Goal: Obtain resource: Obtain resource

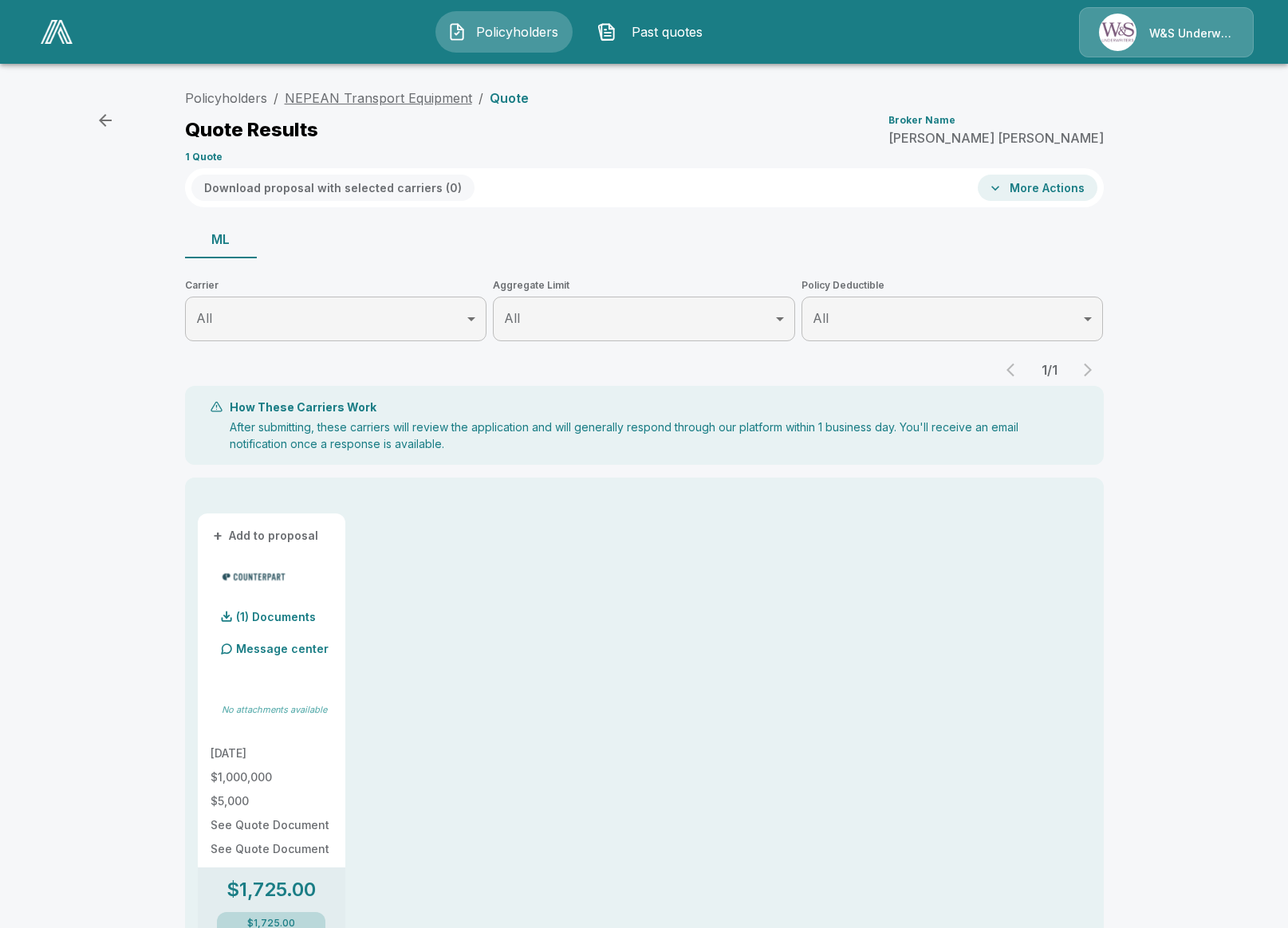
click at [373, 94] on link "NEPEAN Transport Equipment" at bounding box center [378, 98] width 188 height 16
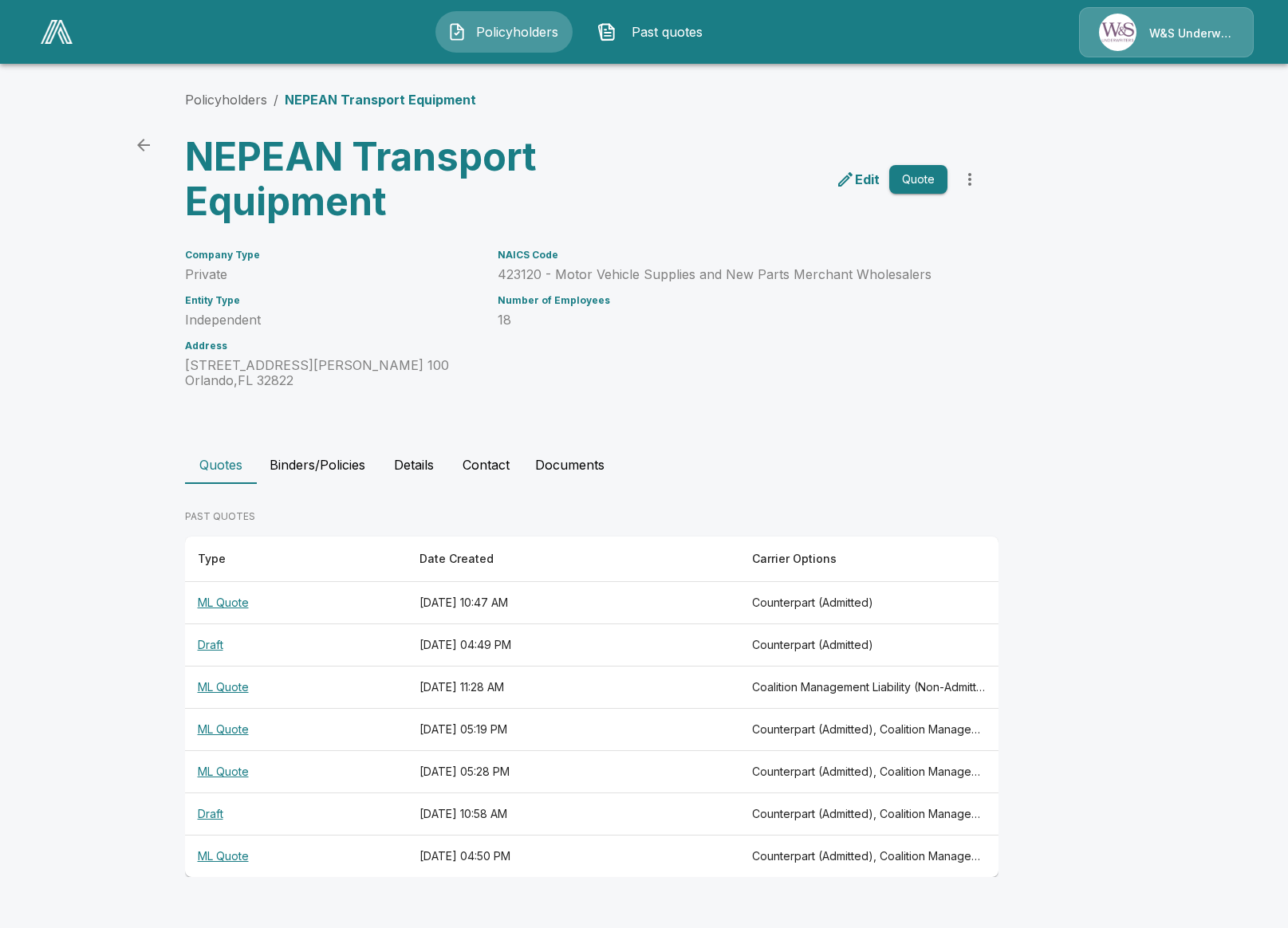
click at [66, 48] on div at bounding box center [57, 32] width 45 height 37
click at [61, 36] on img at bounding box center [57, 32] width 32 height 24
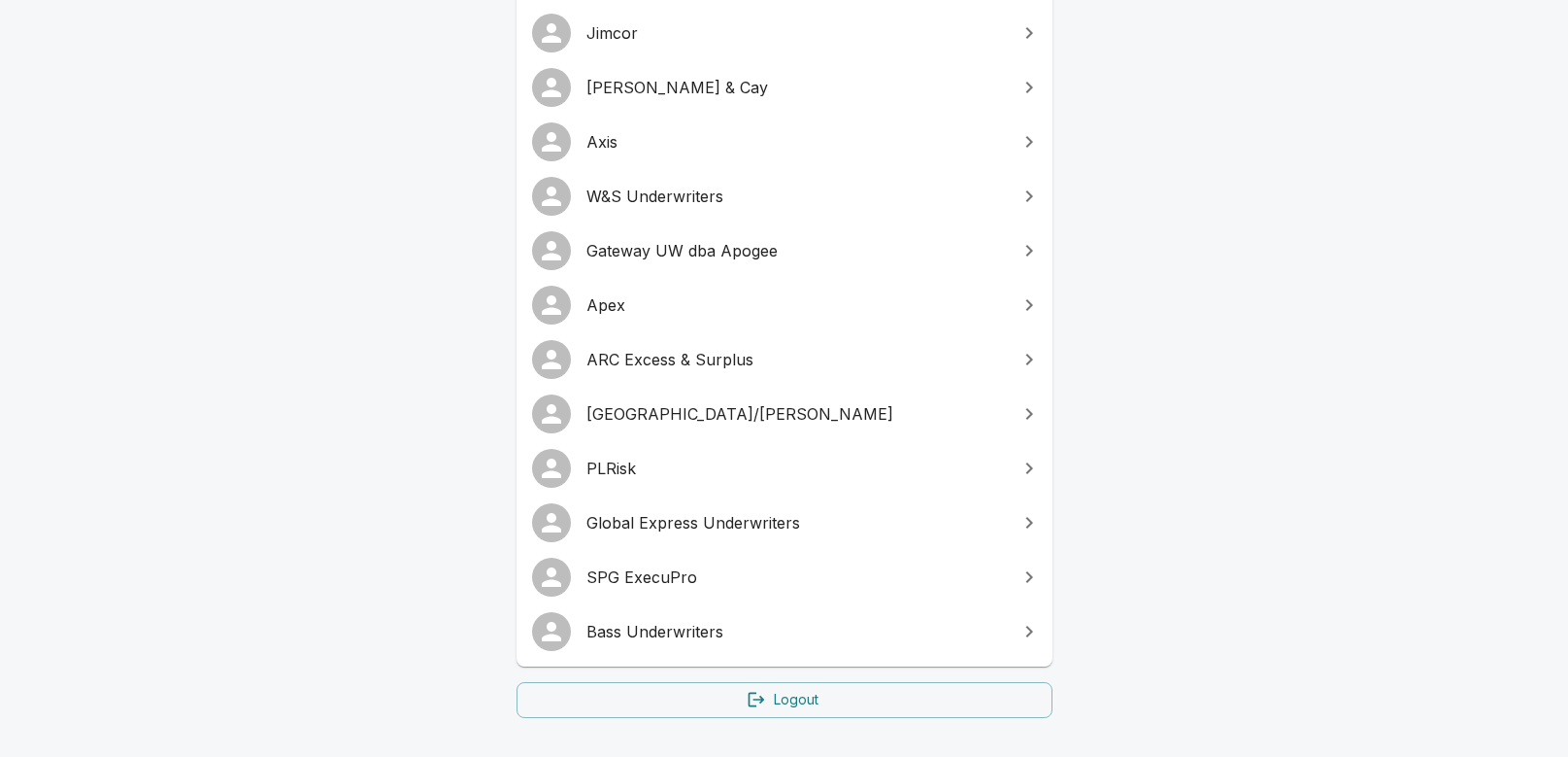
scroll to position [478, 0]
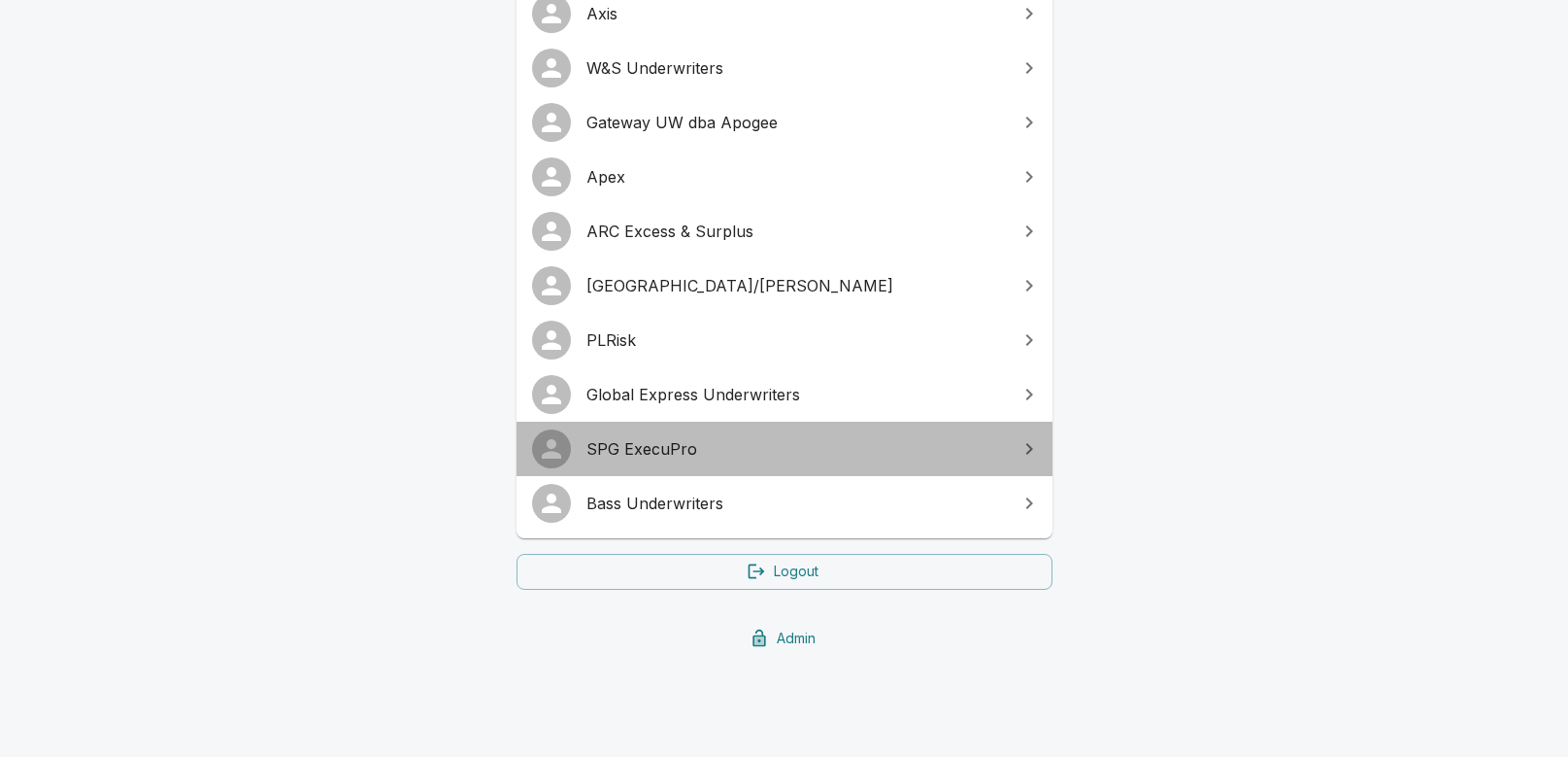
click at [637, 441] on span "SPG ExecuPro" at bounding box center [797, 449] width 420 height 23
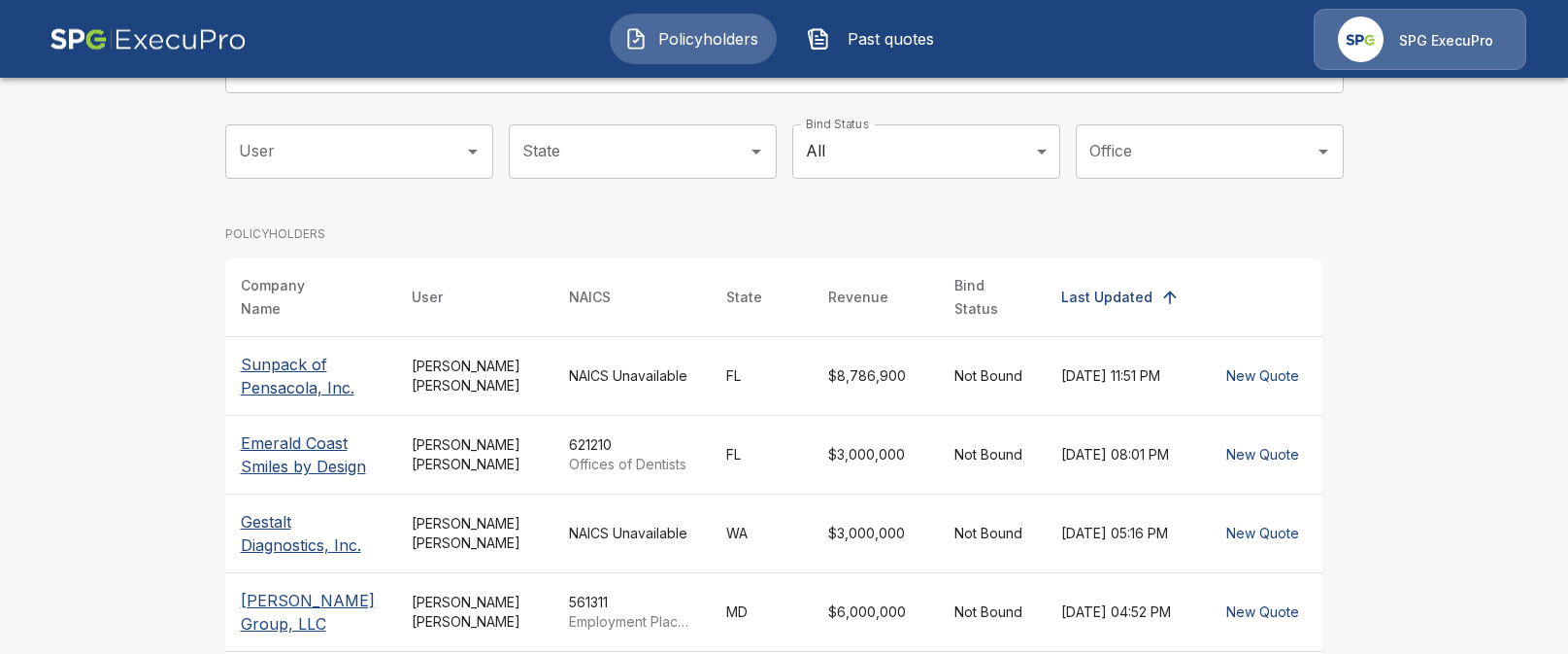
scroll to position [36, 0]
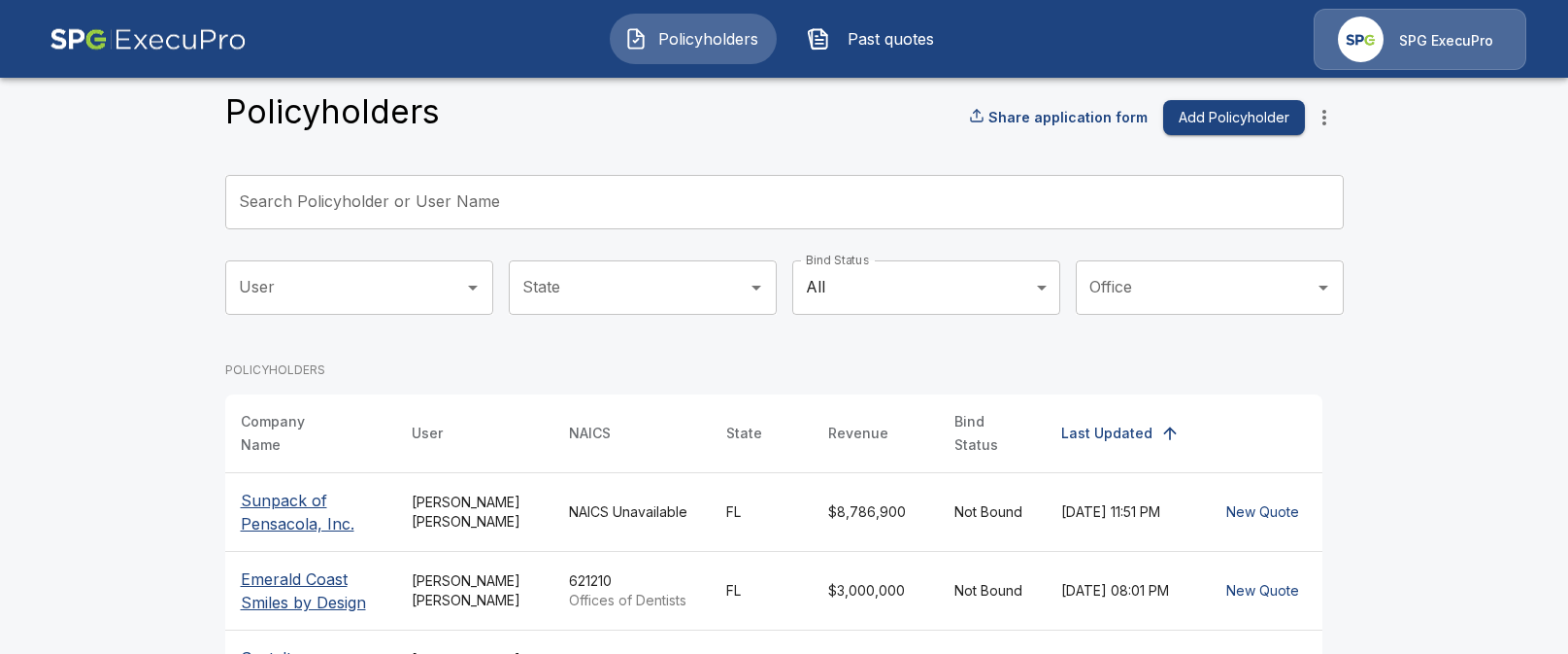
click at [1241, 123] on button "Add Policyholder" at bounding box center [1234, 118] width 142 height 36
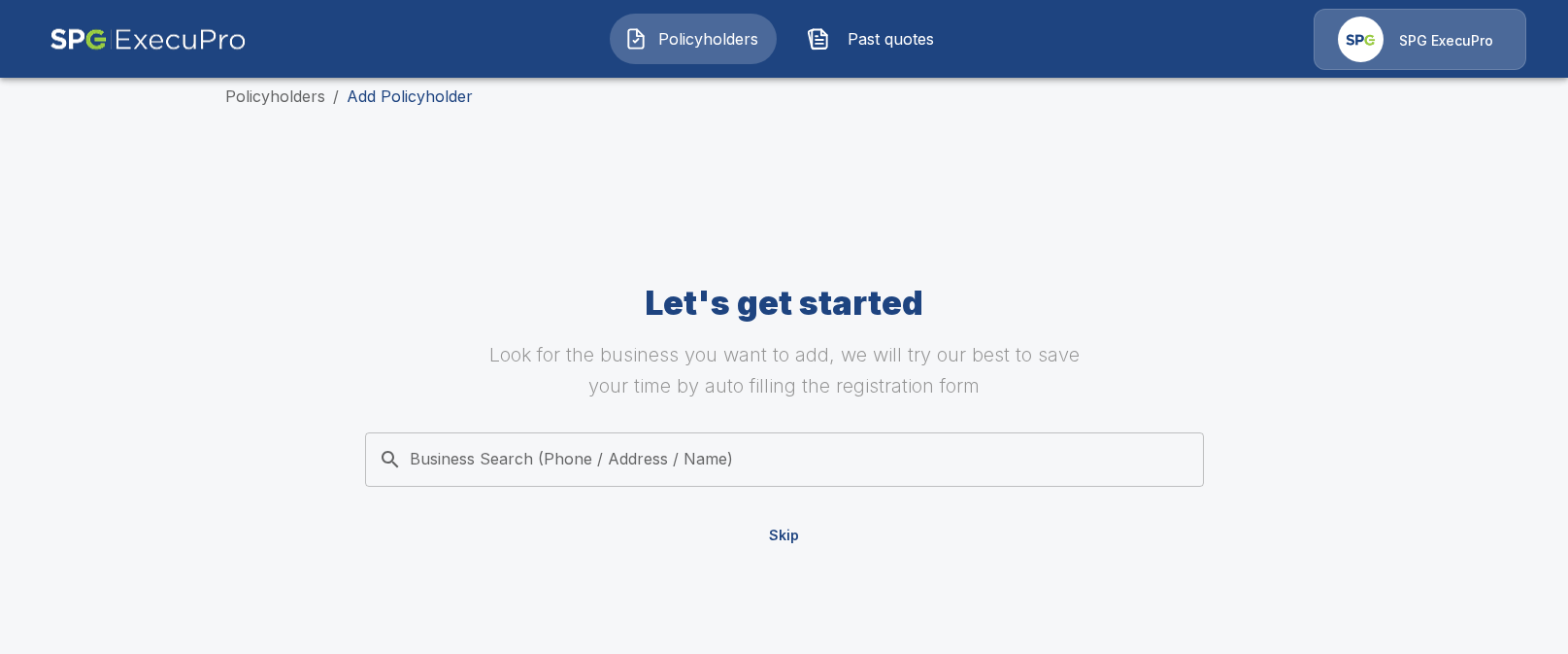
click at [838, 455] on input "Business Search (Phone / Address / Name)" at bounding box center [781, 460] width 815 height 37
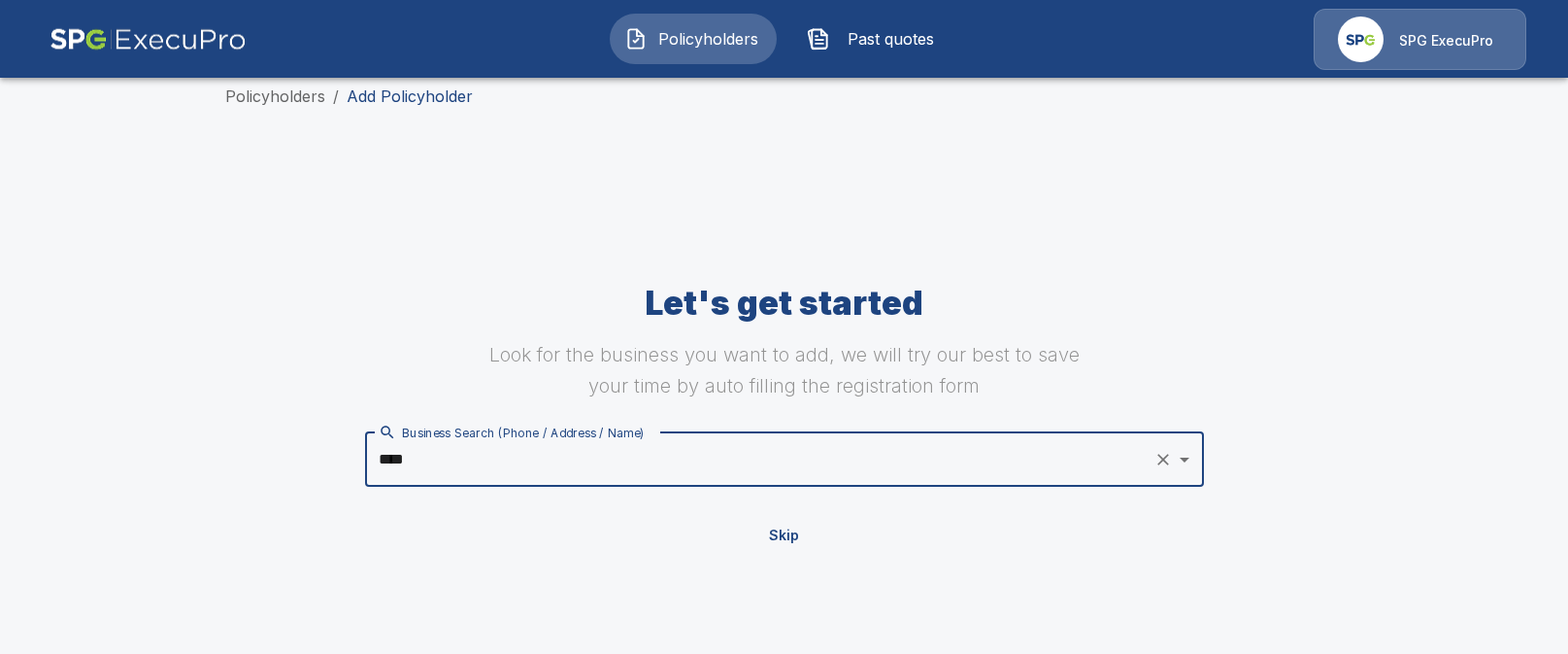
type input "*****"
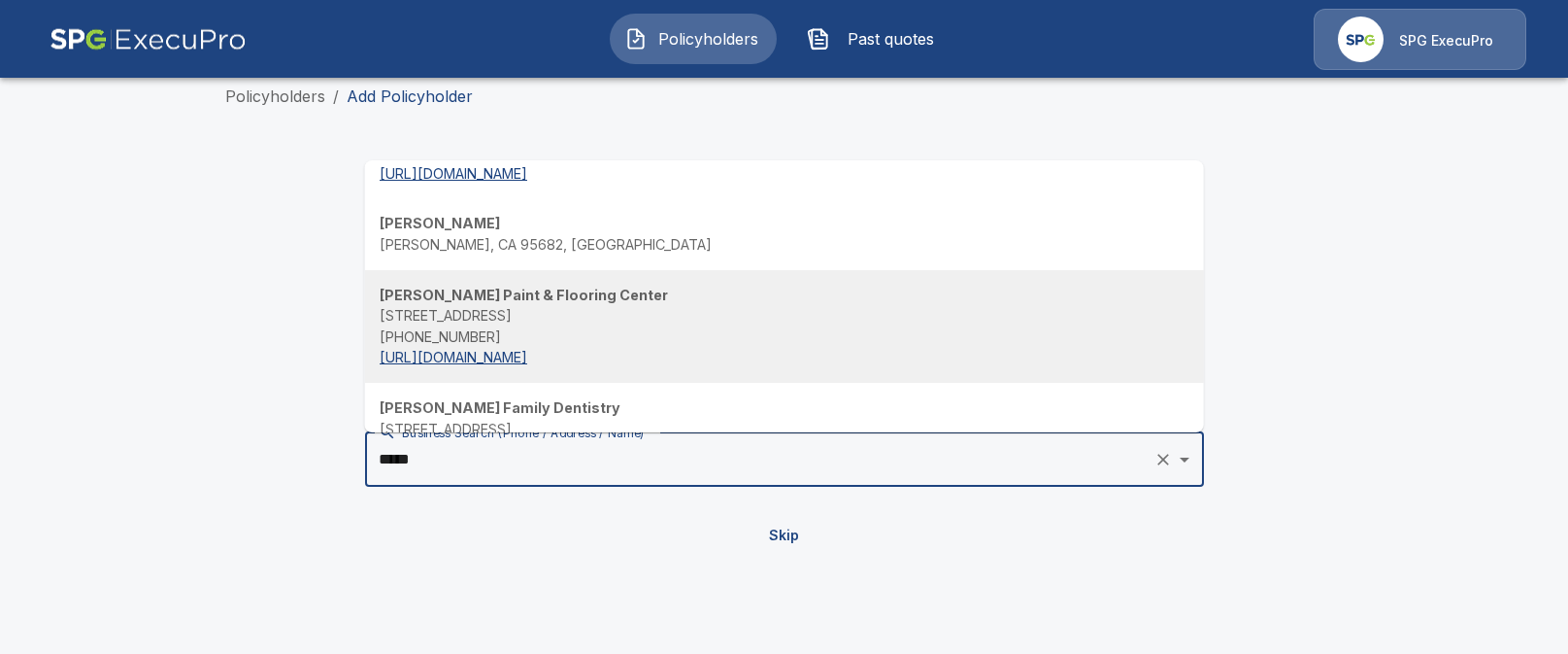
scroll to position [90, 0]
click at [784, 340] on p "(417) 326-7644" at bounding box center [785, 335] width 810 height 21
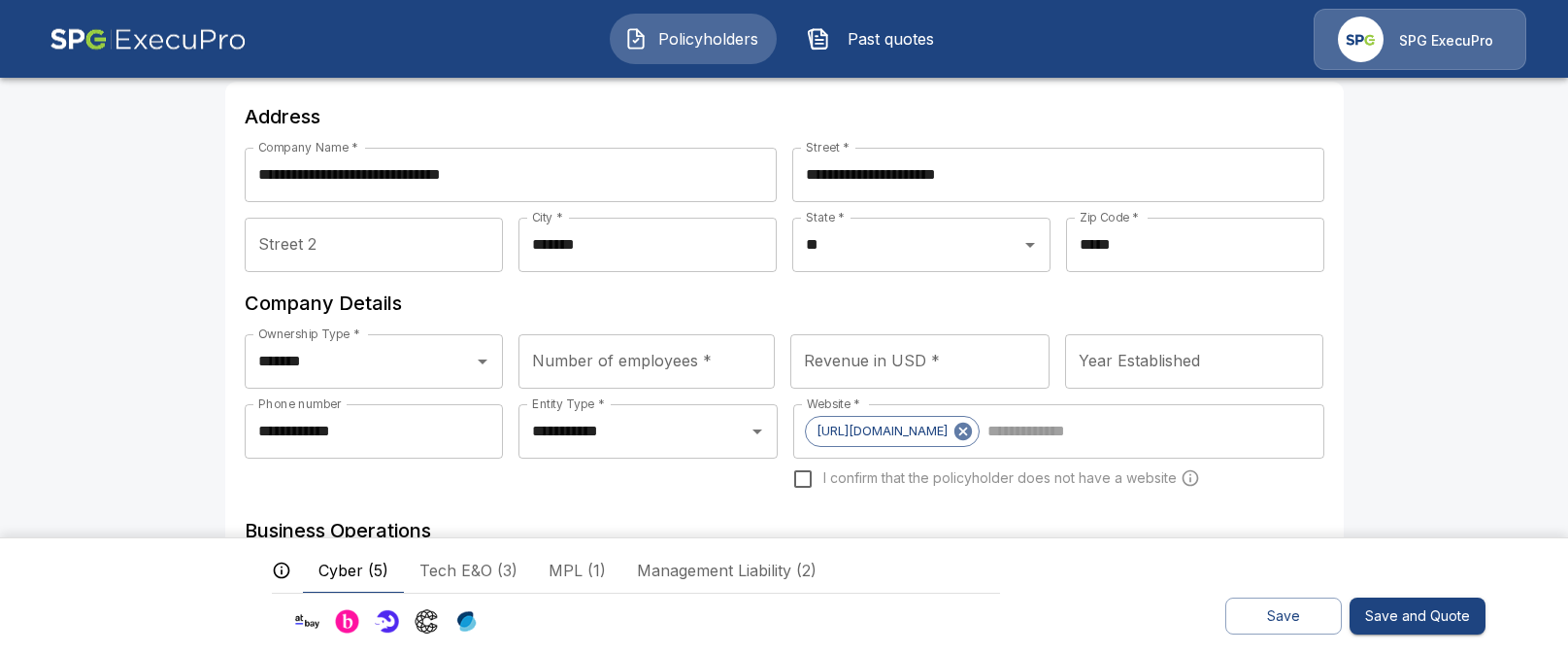
scroll to position [0, 0]
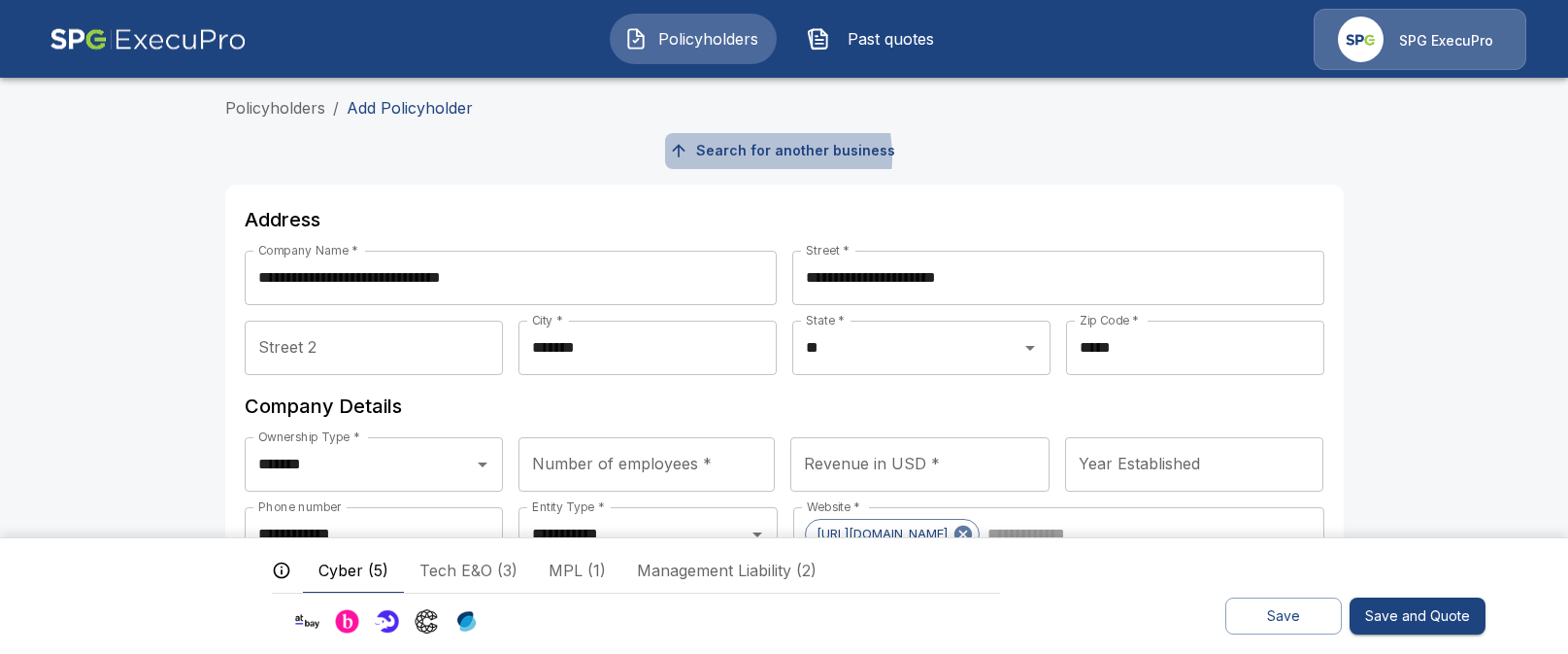
click at [750, 156] on button "Search for another business" at bounding box center [784, 151] width 238 height 36
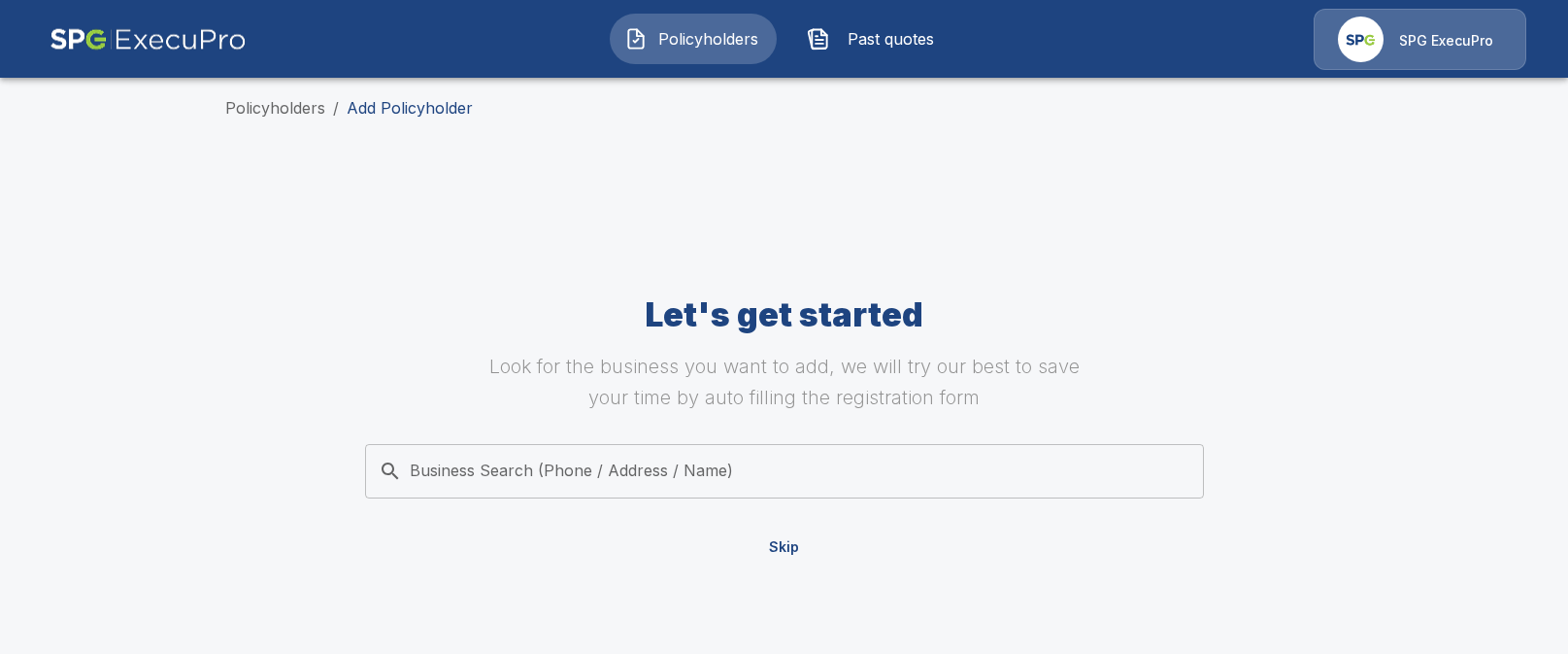
click at [857, 46] on span "Past quotes" at bounding box center [892, 39] width 107 height 23
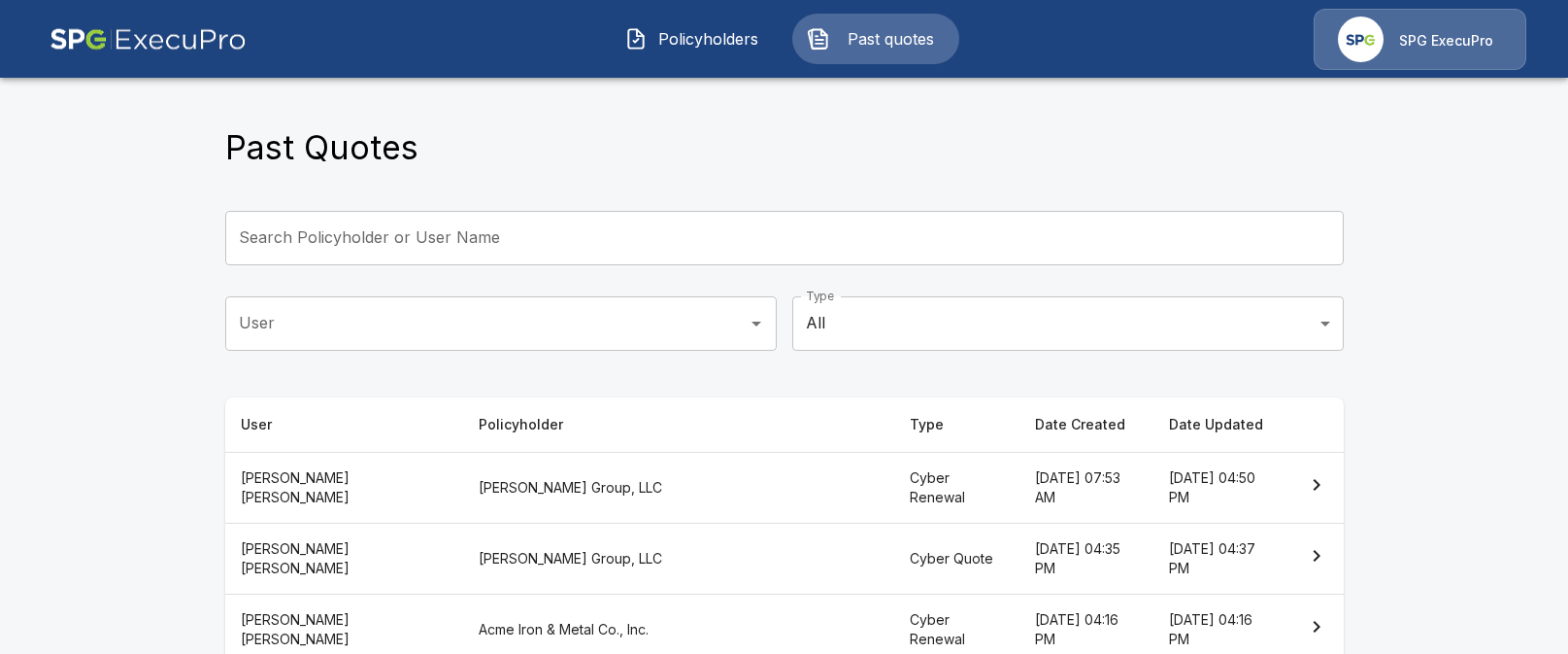
scroll to position [218, 0]
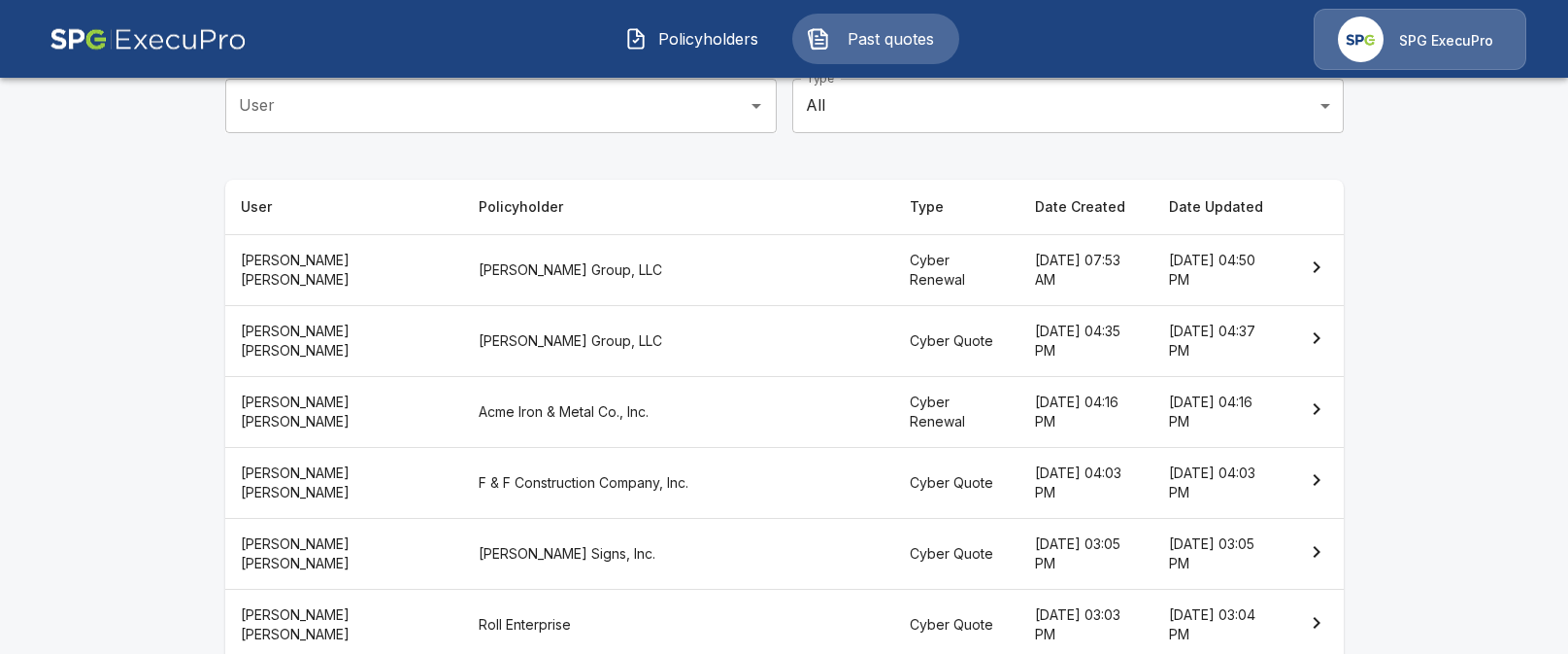
click at [556, 258] on th "[PERSON_NAME] Group, LLC" at bounding box center [679, 269] width 432 height 71
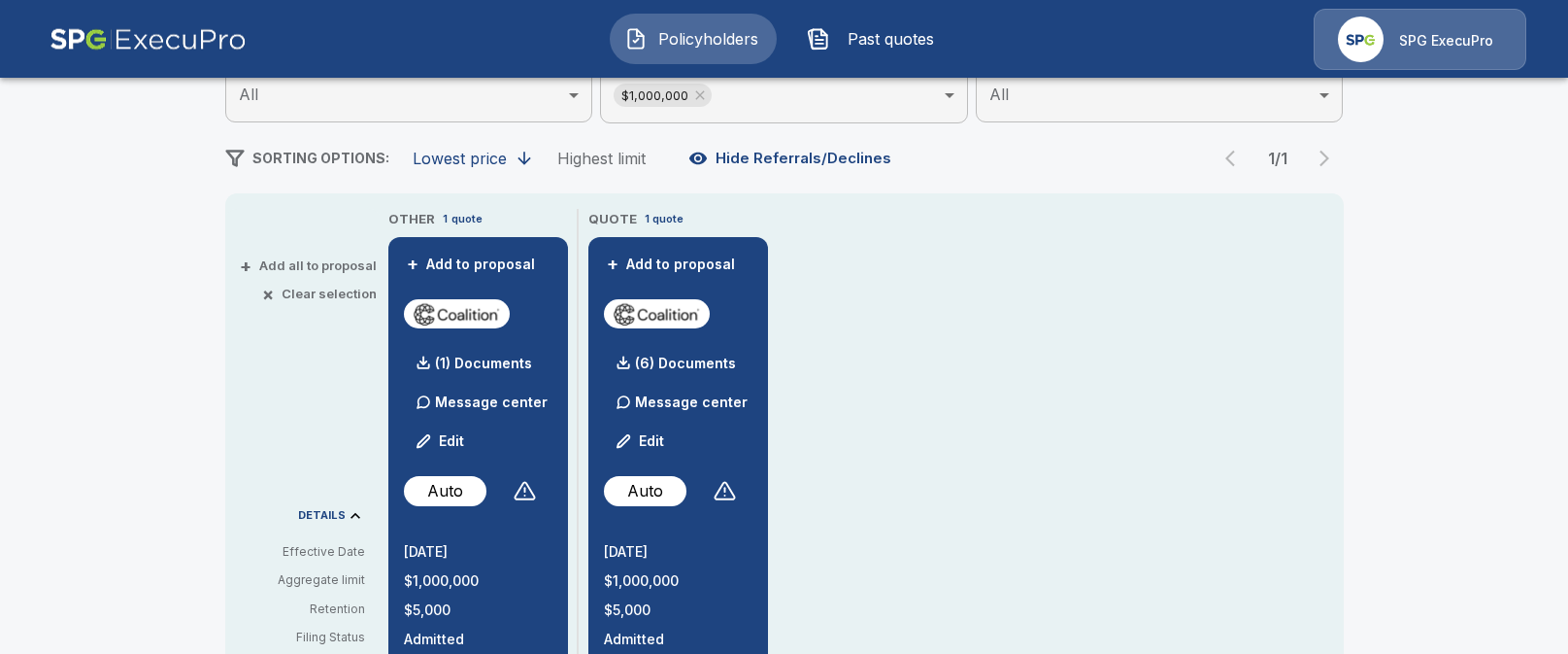
scroll to position [294, 0]
click at [713, 361] on p "(6) Documents" at bounding box center [686, 362] width 101 height 14
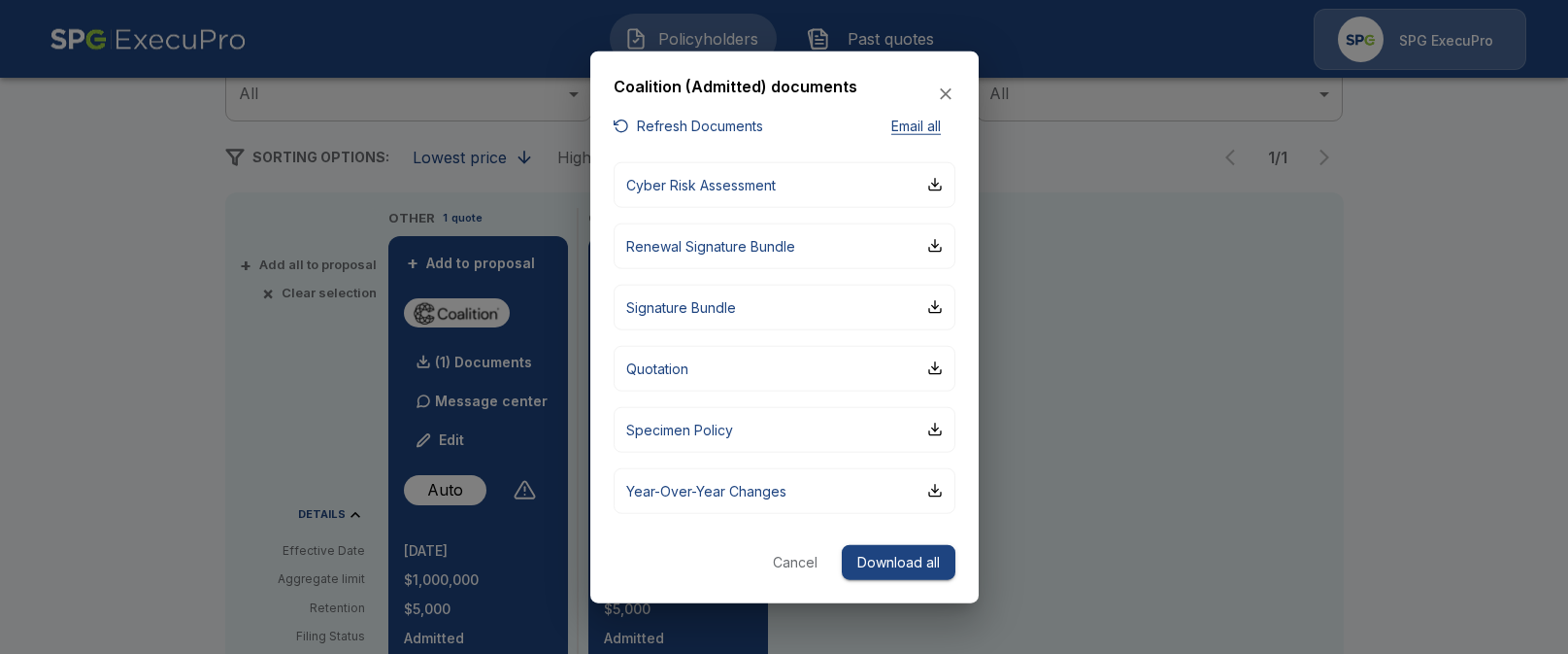
click at [1115, 477] on div at bounding box center [784, 327] width 1568 height 654
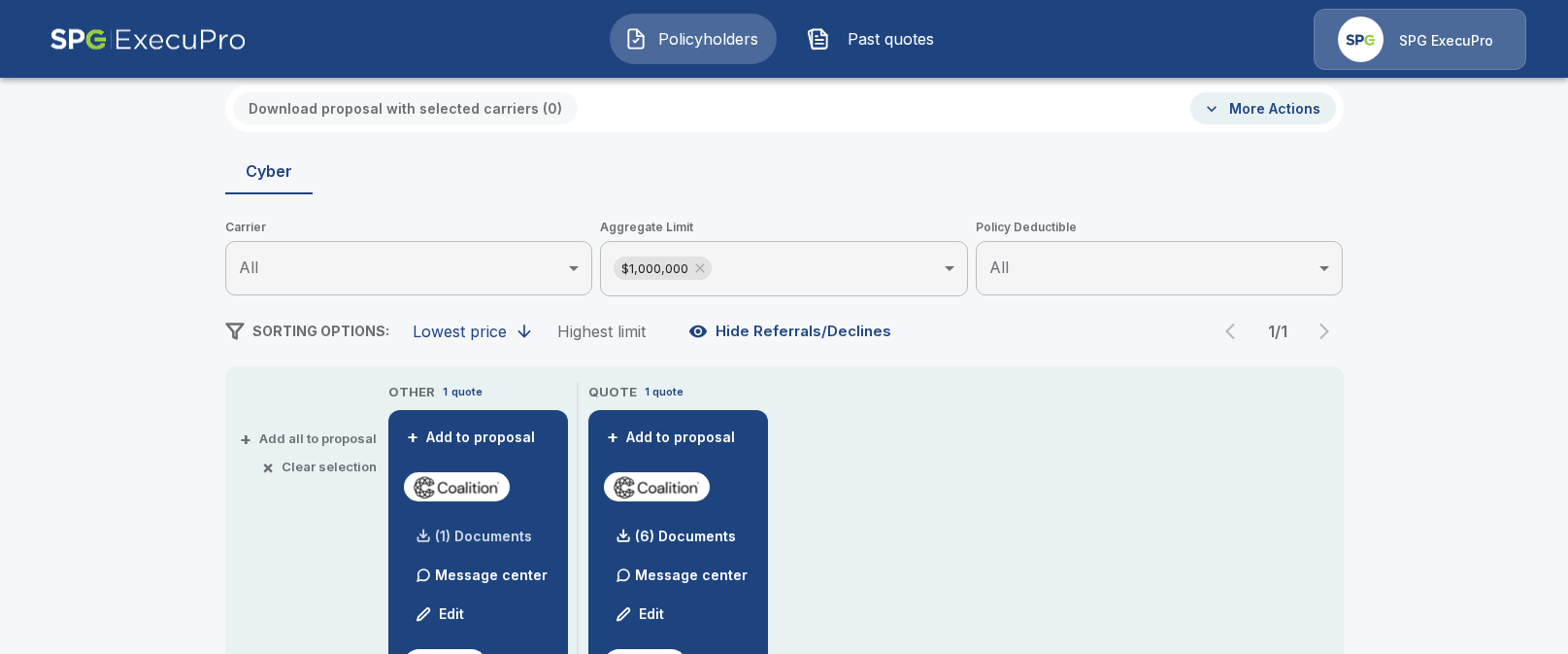
scroll to position [0, 0]
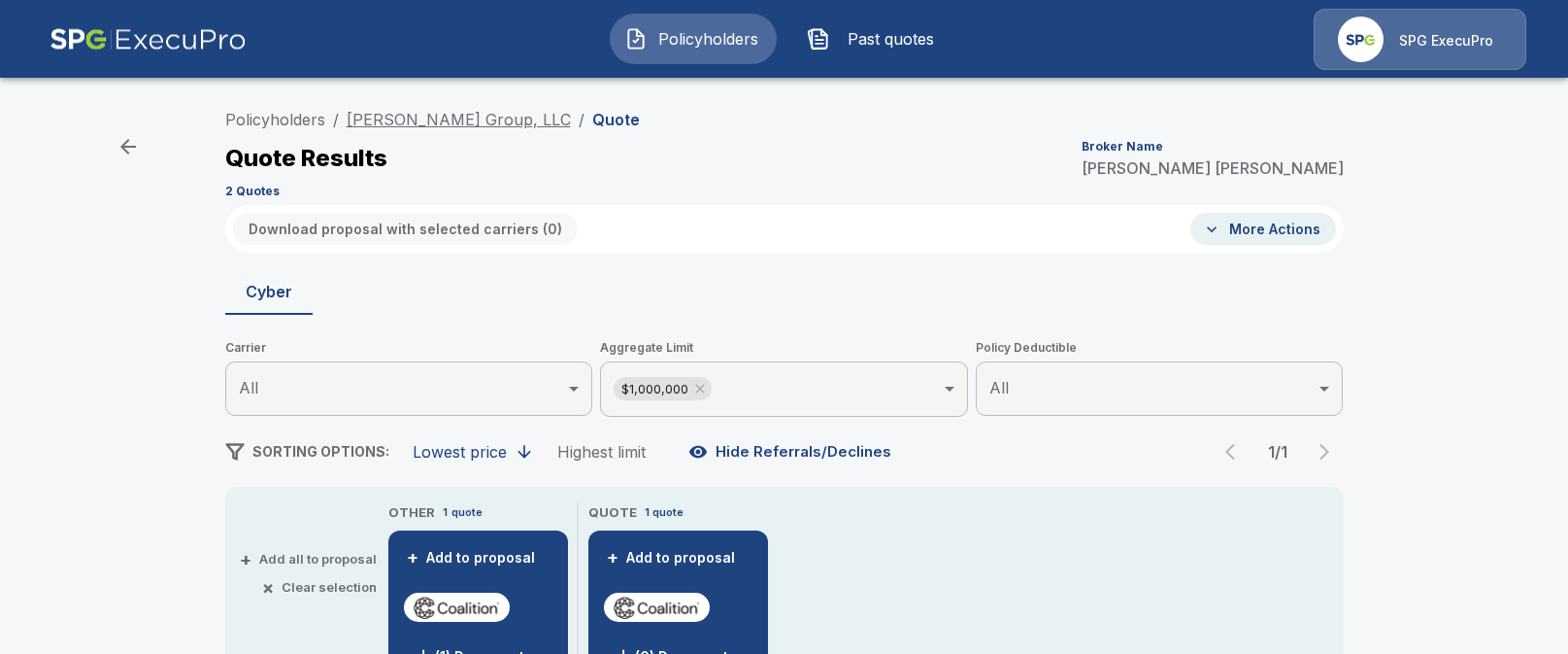
click at [442, 112] on link "[PERSON_NAME] Group, LLC" at bounding box center [459, 120] width 224 height 19
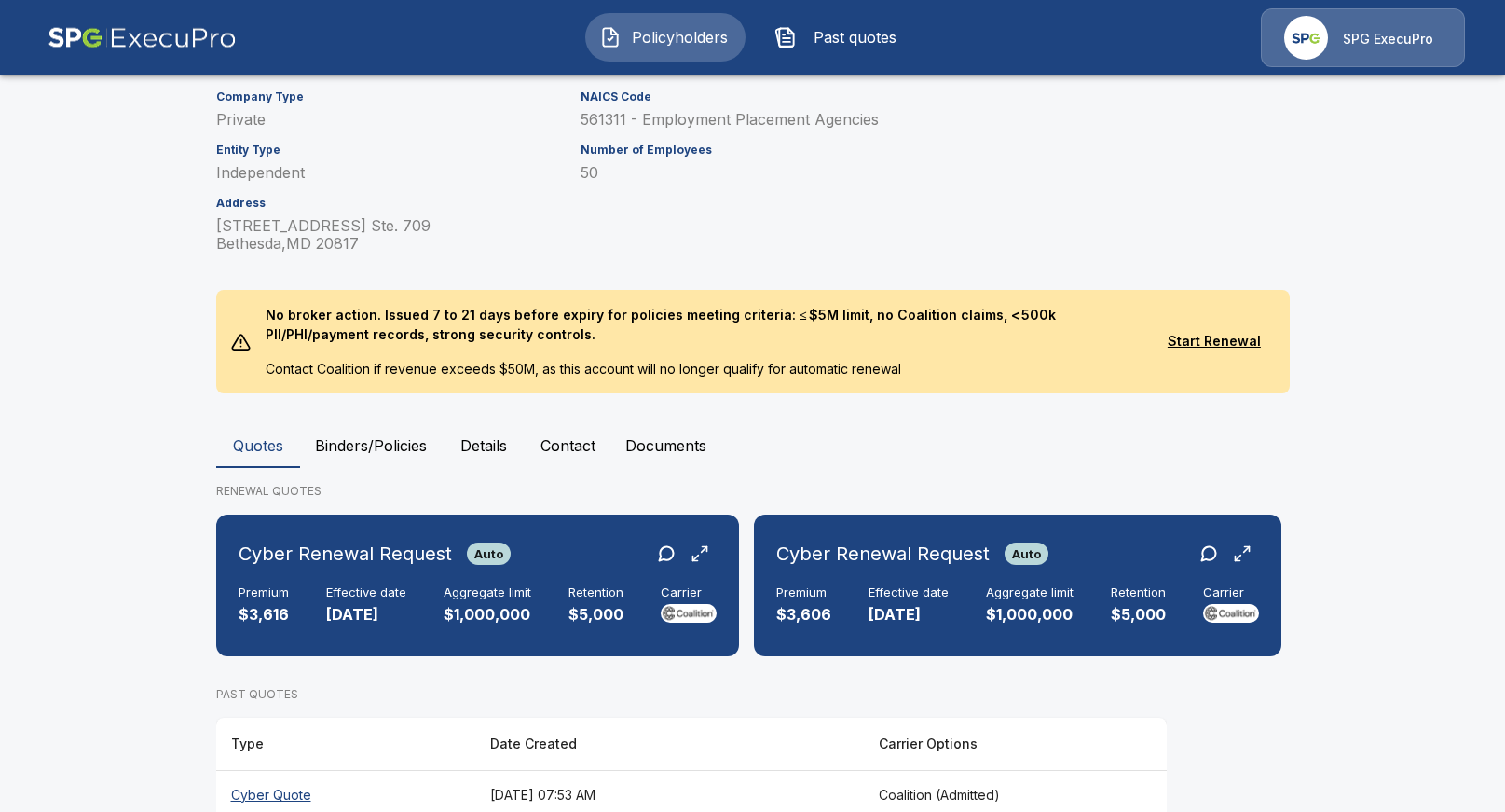
scroll to position [216, 0]
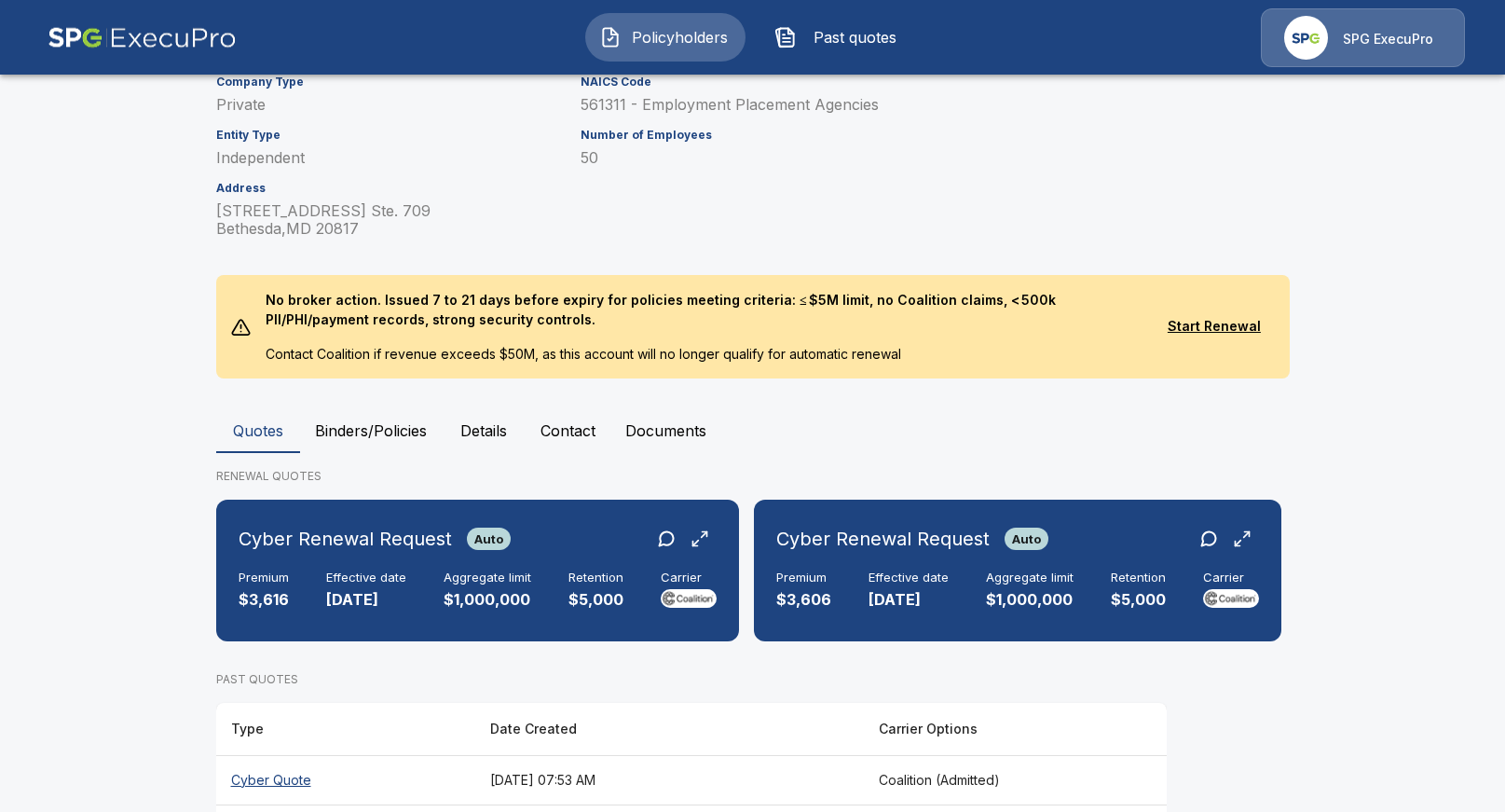
click at [396, 433] on button "Binders/Policies" at bounding box center [371, 431] width 142 height 45
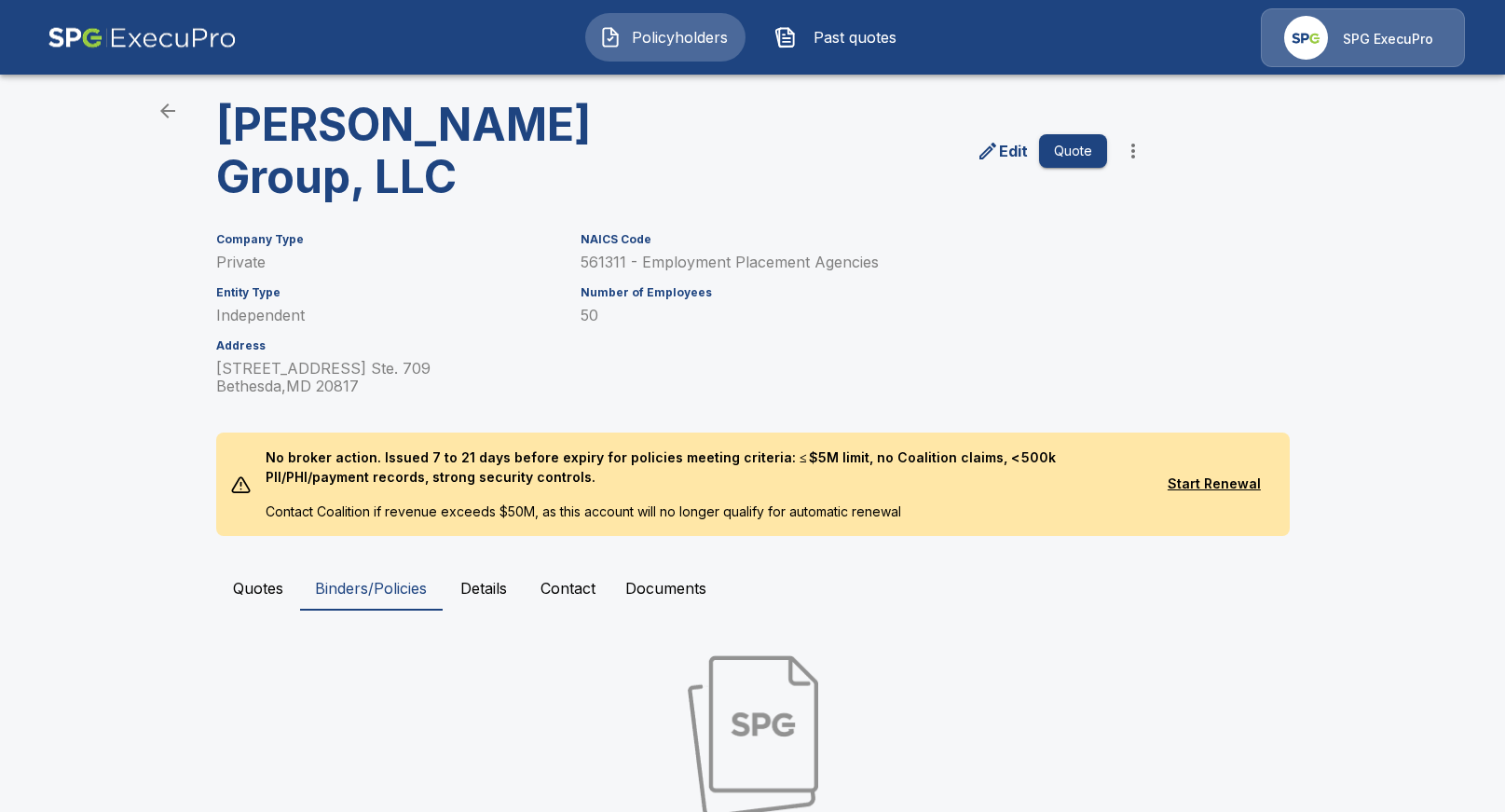
scroll to position [246, 0]
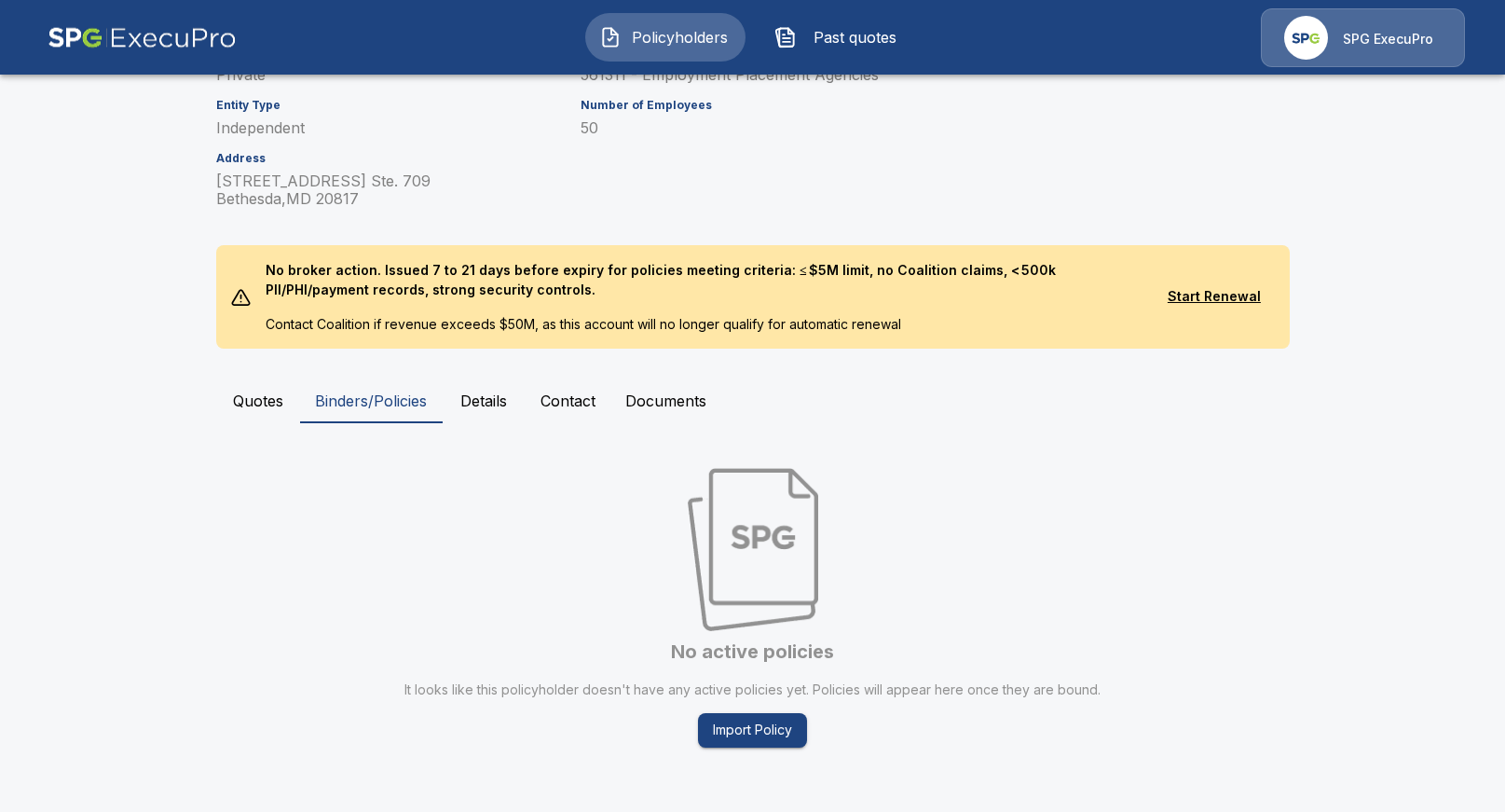
click at [246, 400] on button "Quotes" at bounding box center [258, 401] width 84 height 45
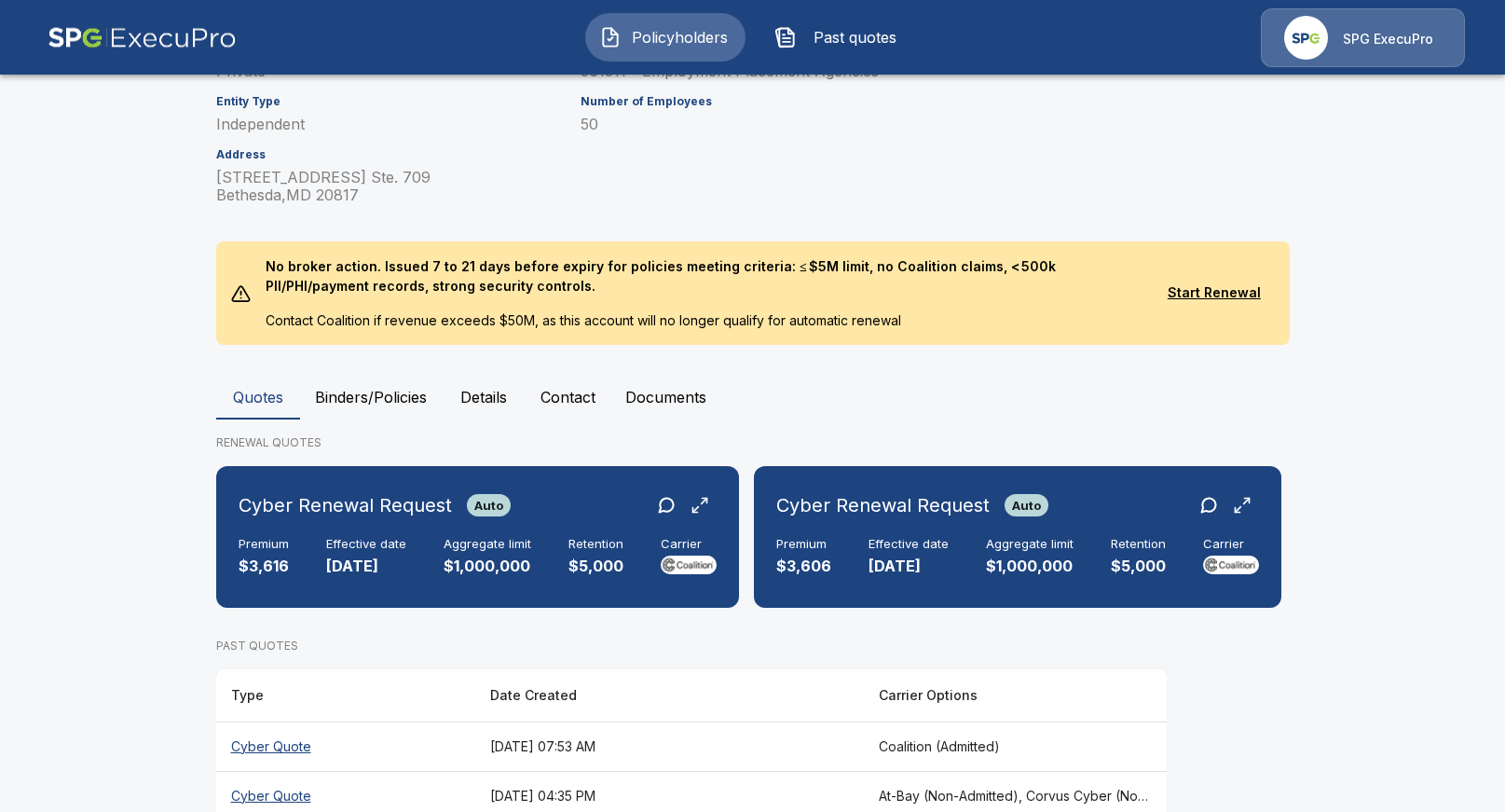
scroll to position [342, 0]
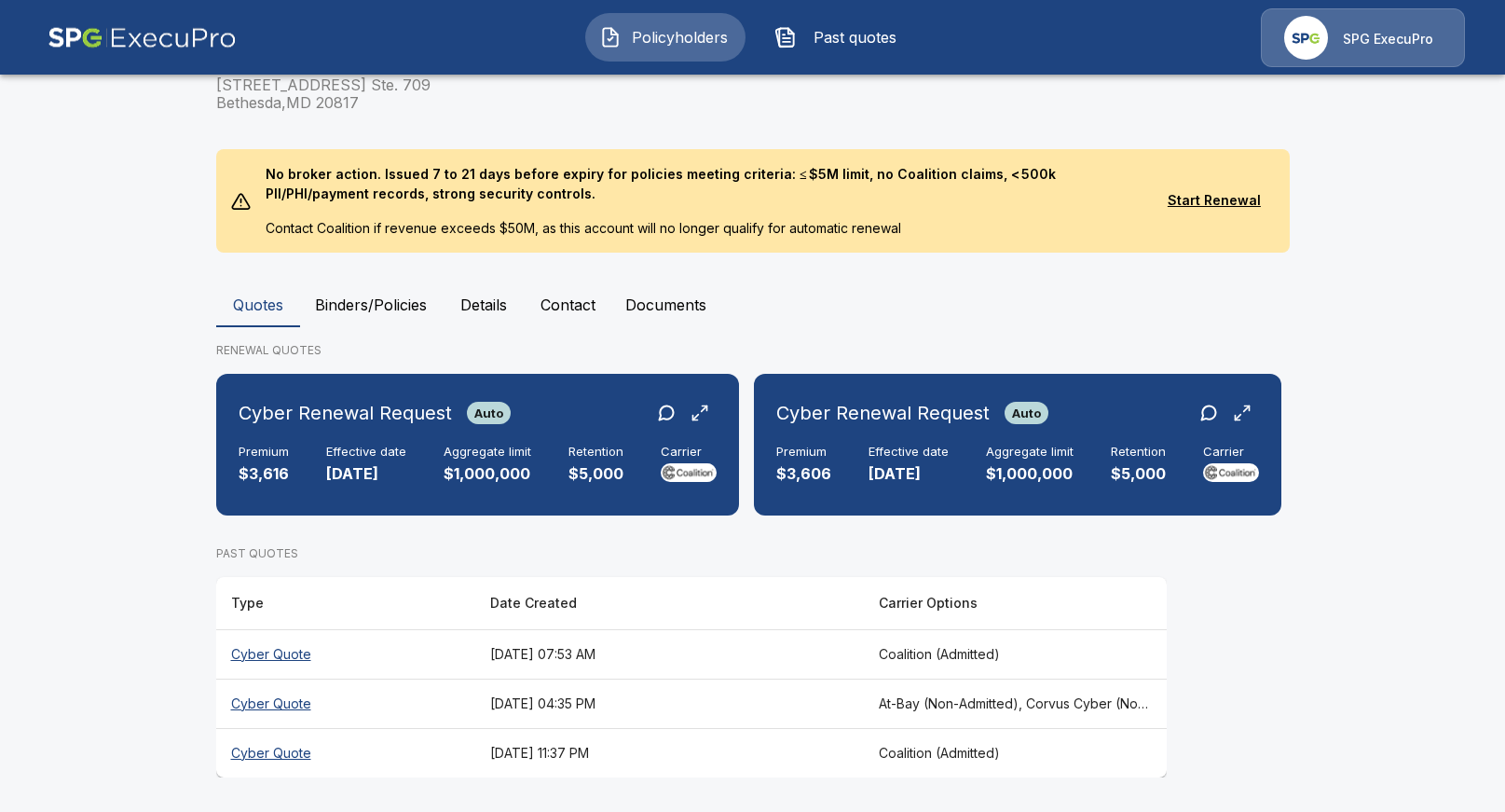
click at [652, 626] on th "[DATE] 04:35 PM" at bounding box center [670, 703] width 389 height 49
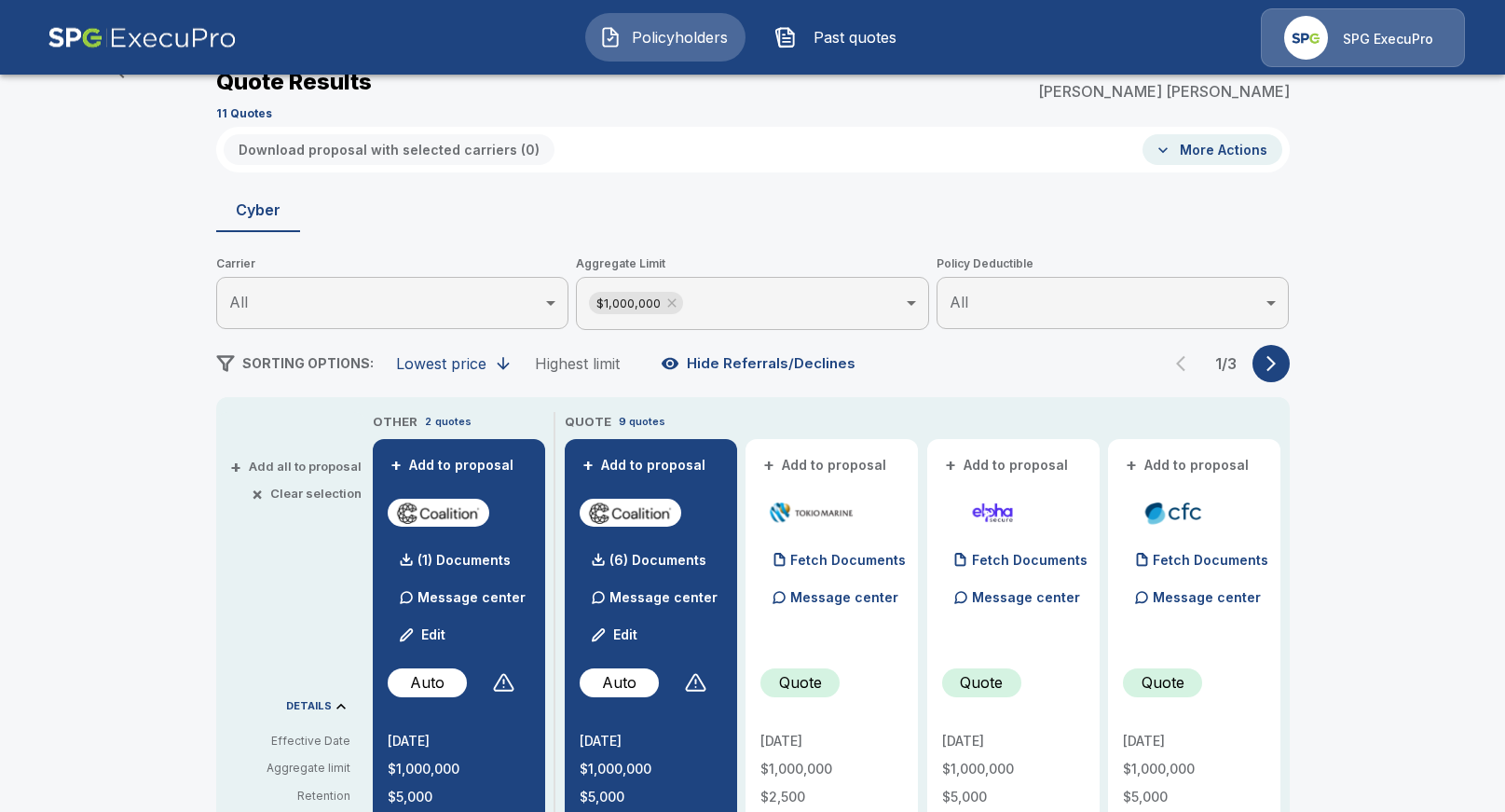
scroll to position [342, 0]
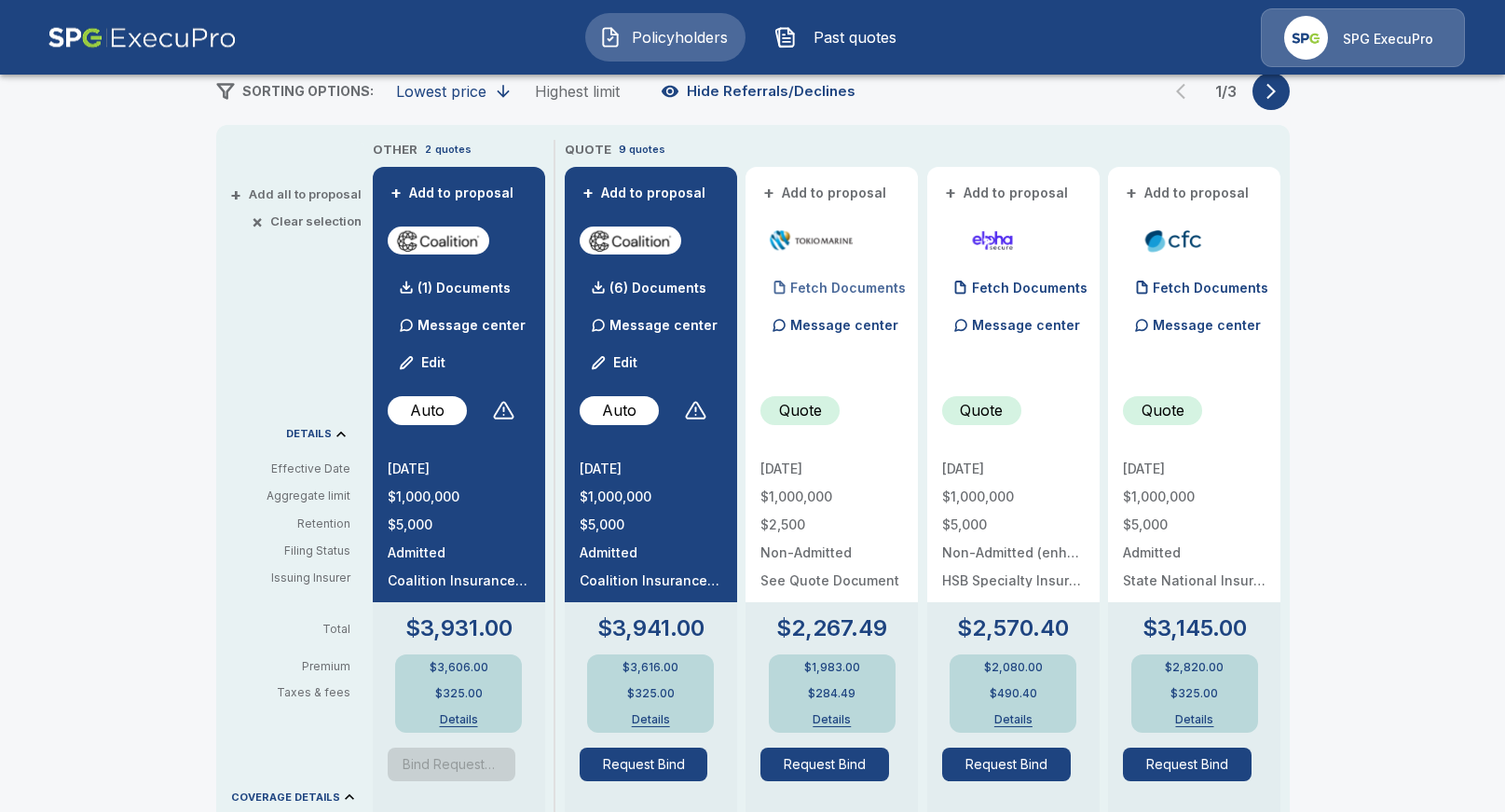
click at [858, 291] on p "Fetch Documents" at bounding box center [849, 288] width 116 height 13
click at [1041, 290] on p "Fetch Documents" at bounding box center [1030, 288] width 116 height 13
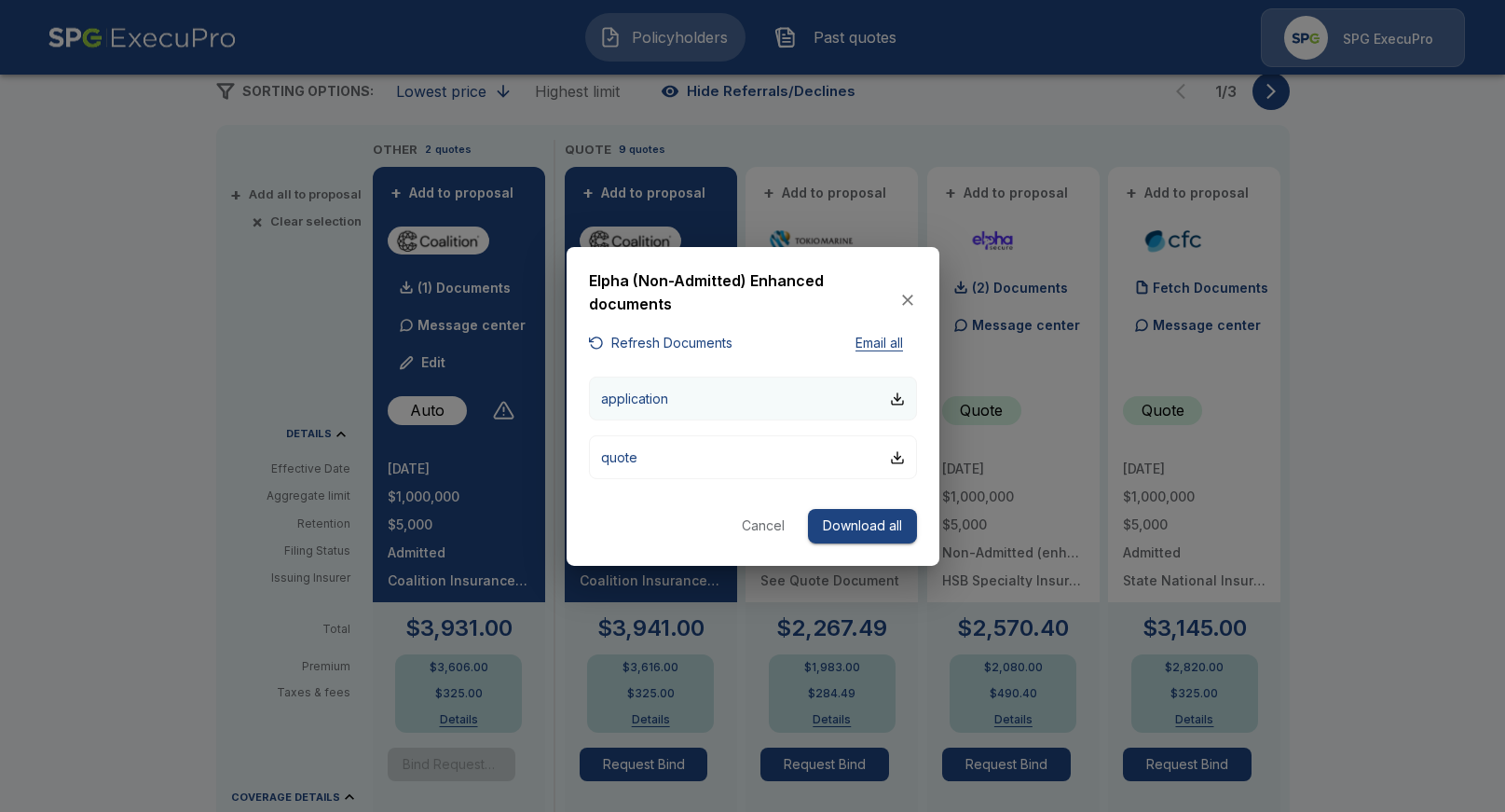
click at [812, 388] on button "application" at bounding box center [753, 398] width 328 height 44
click at [1344, 434] on div at bounding box center [752, 406] width 1505 height 812
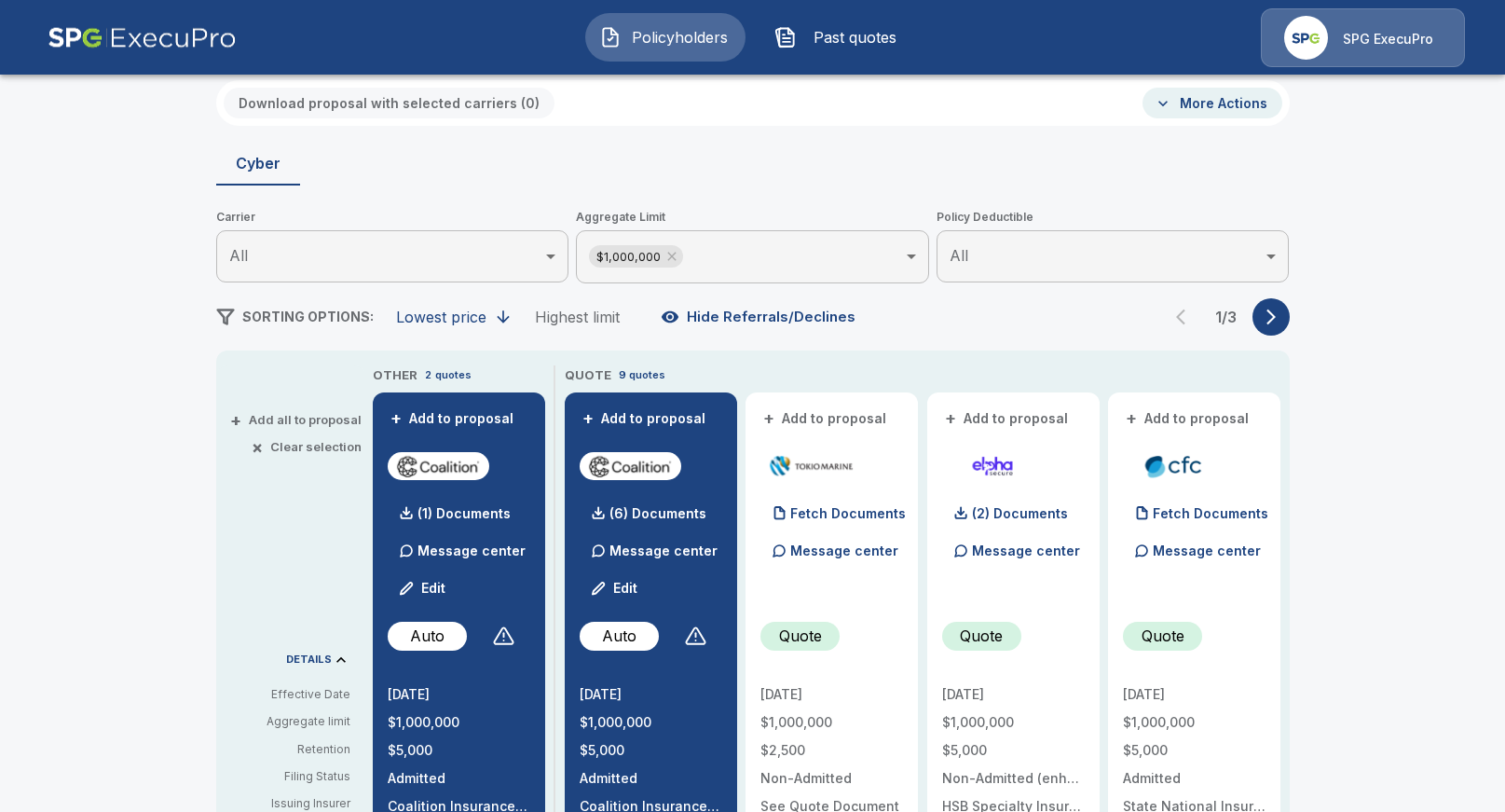
scroll to position [203, 0]
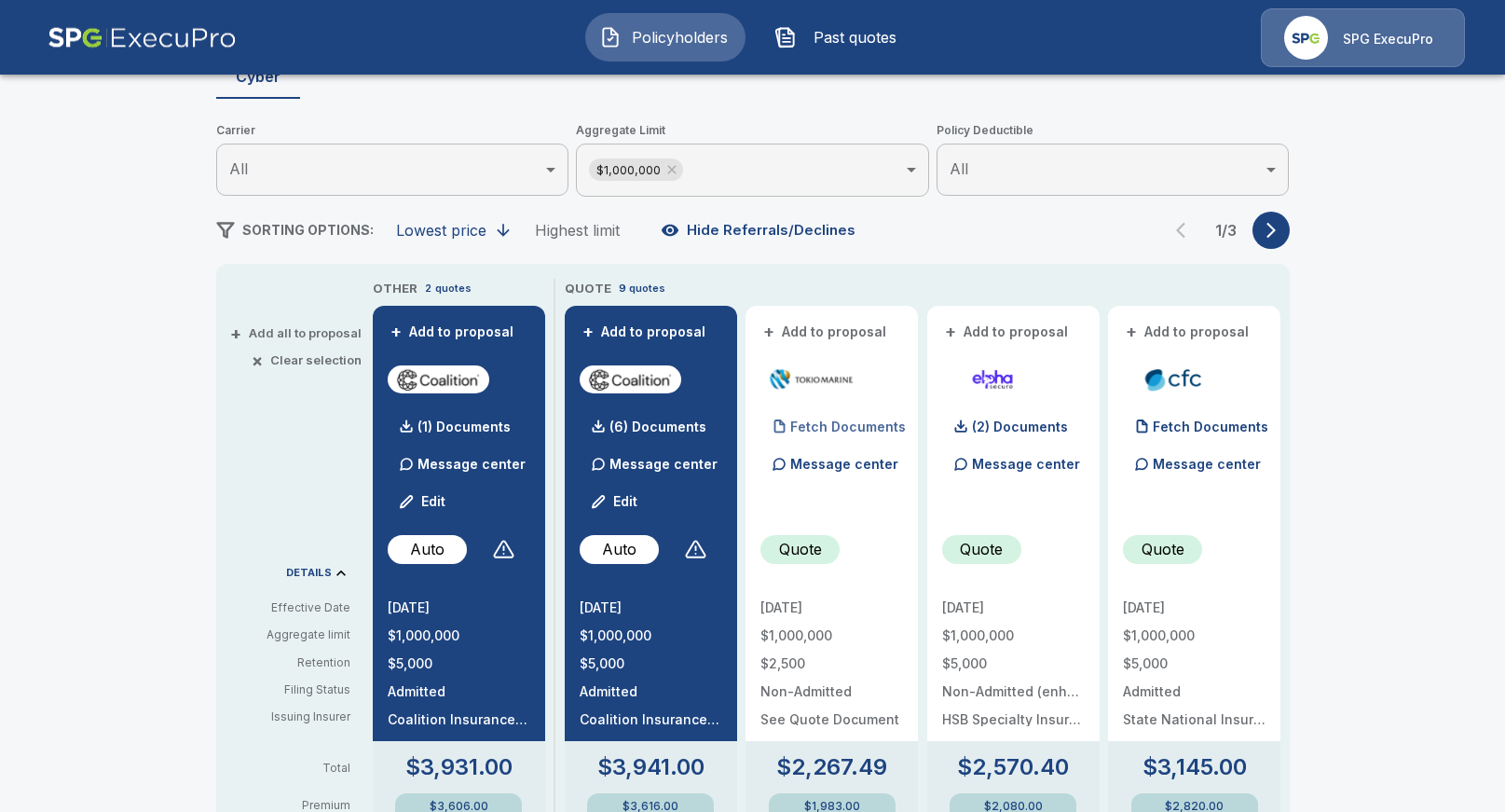
click at [842, 425] on p "Fetch Documents" at bounding box center [849, 427] width 116 height 13
click at [838, 423] on p "(3) Documents" at bounding box center [838, 427] width 96 height 13
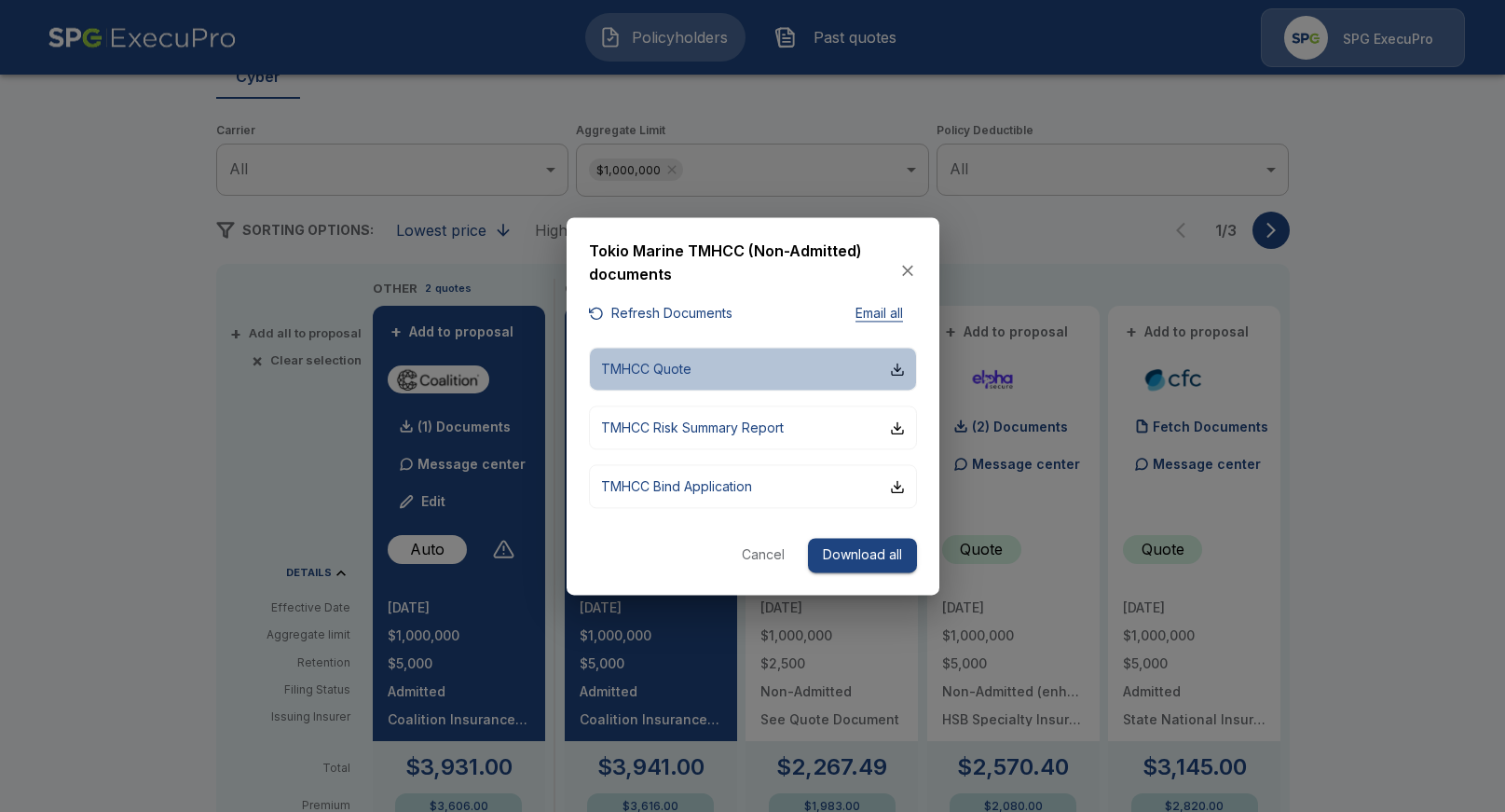
click at [775, 371] on button "TMHCC Quote" at bounding box center [753, 369] width 328 height 44
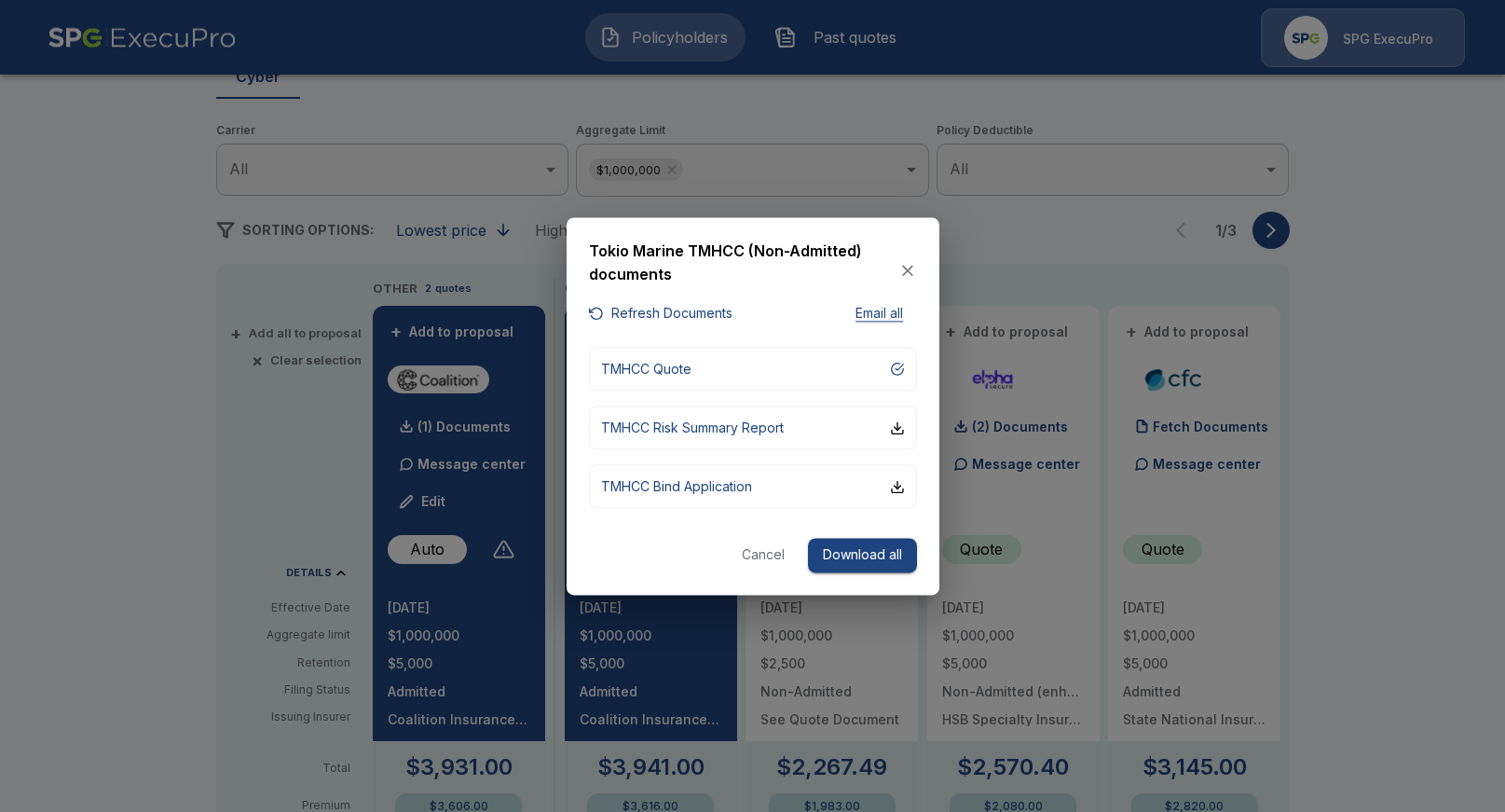
click at [1348, 372] on div at bounding box center [752, 406] width 1505 height 812
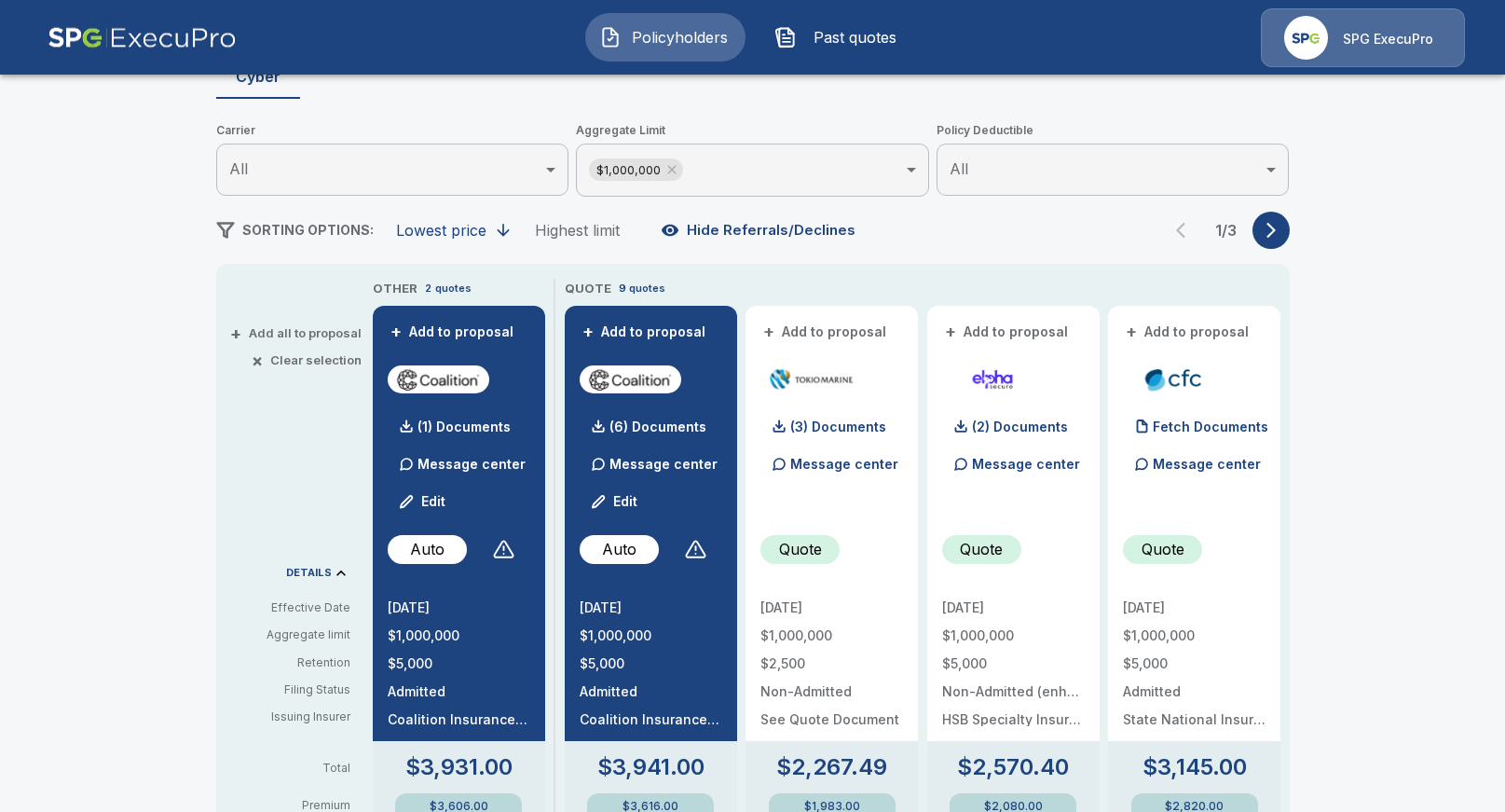
scroll to position [0, 0]
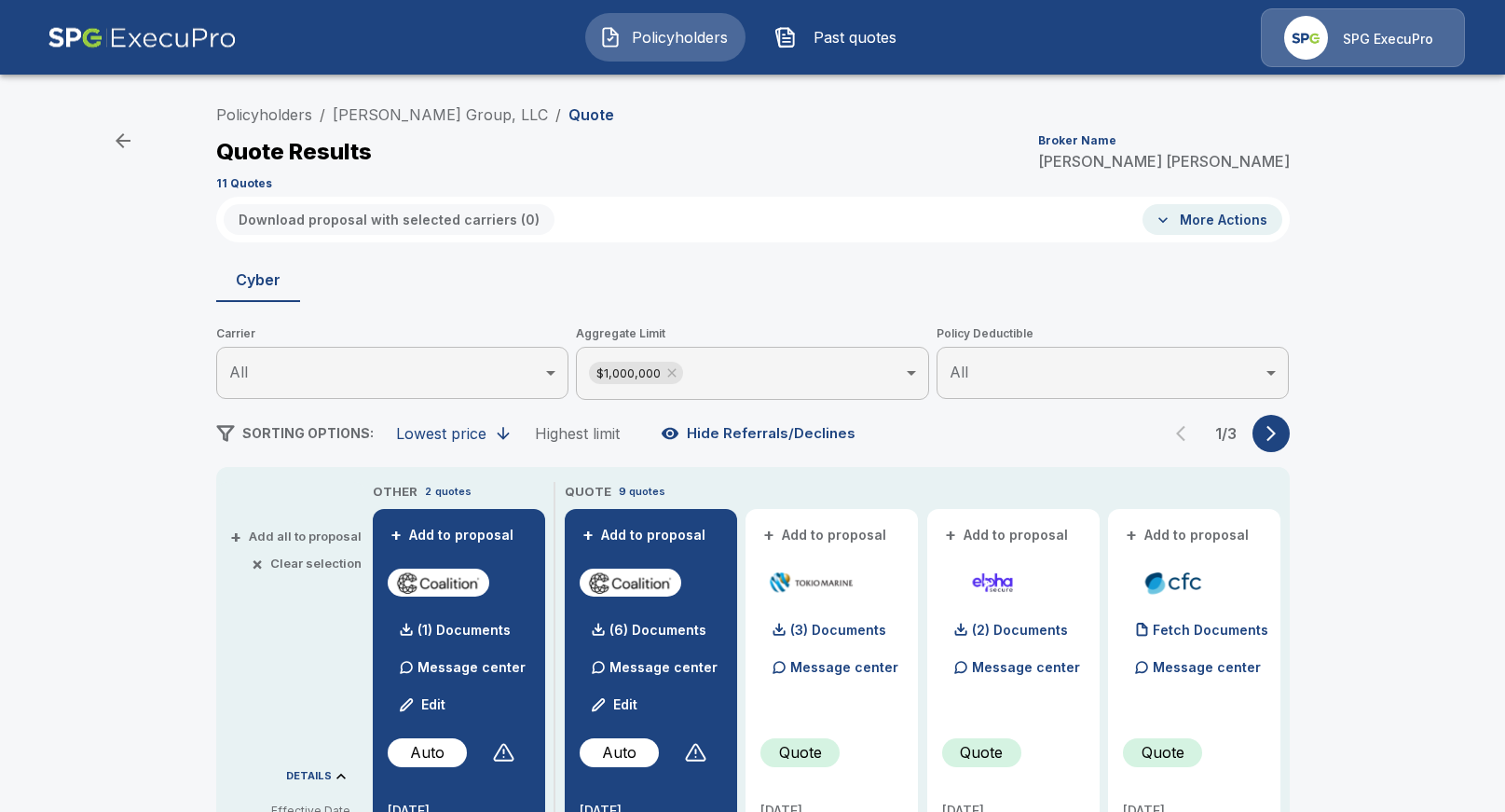
click at [1228, 223] on button "More Actions" at bounding box center [1212, 219] width 140 height 31
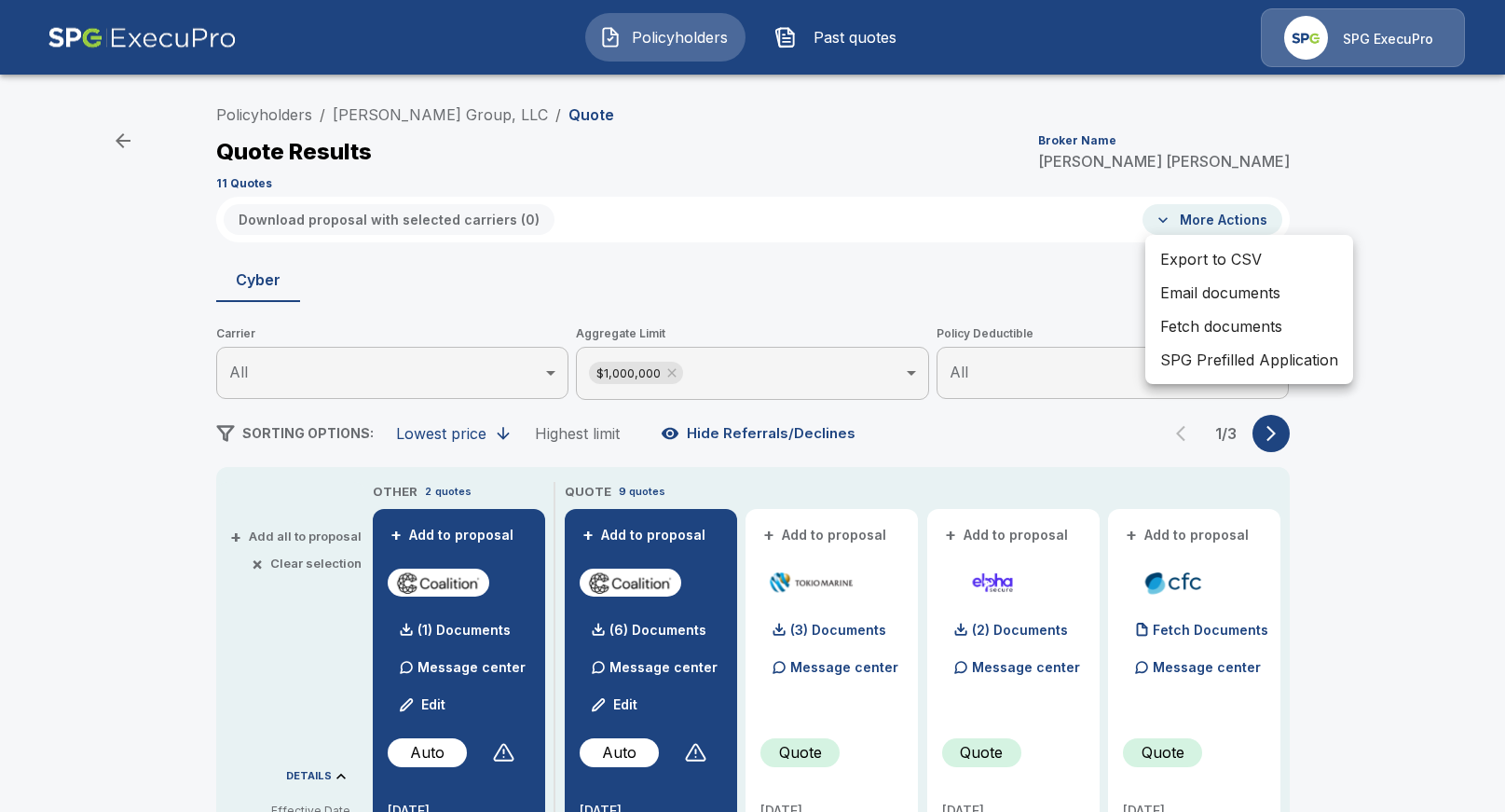
click at [563, 236] on div at bounding box center [752, 406] width 1505 height 812
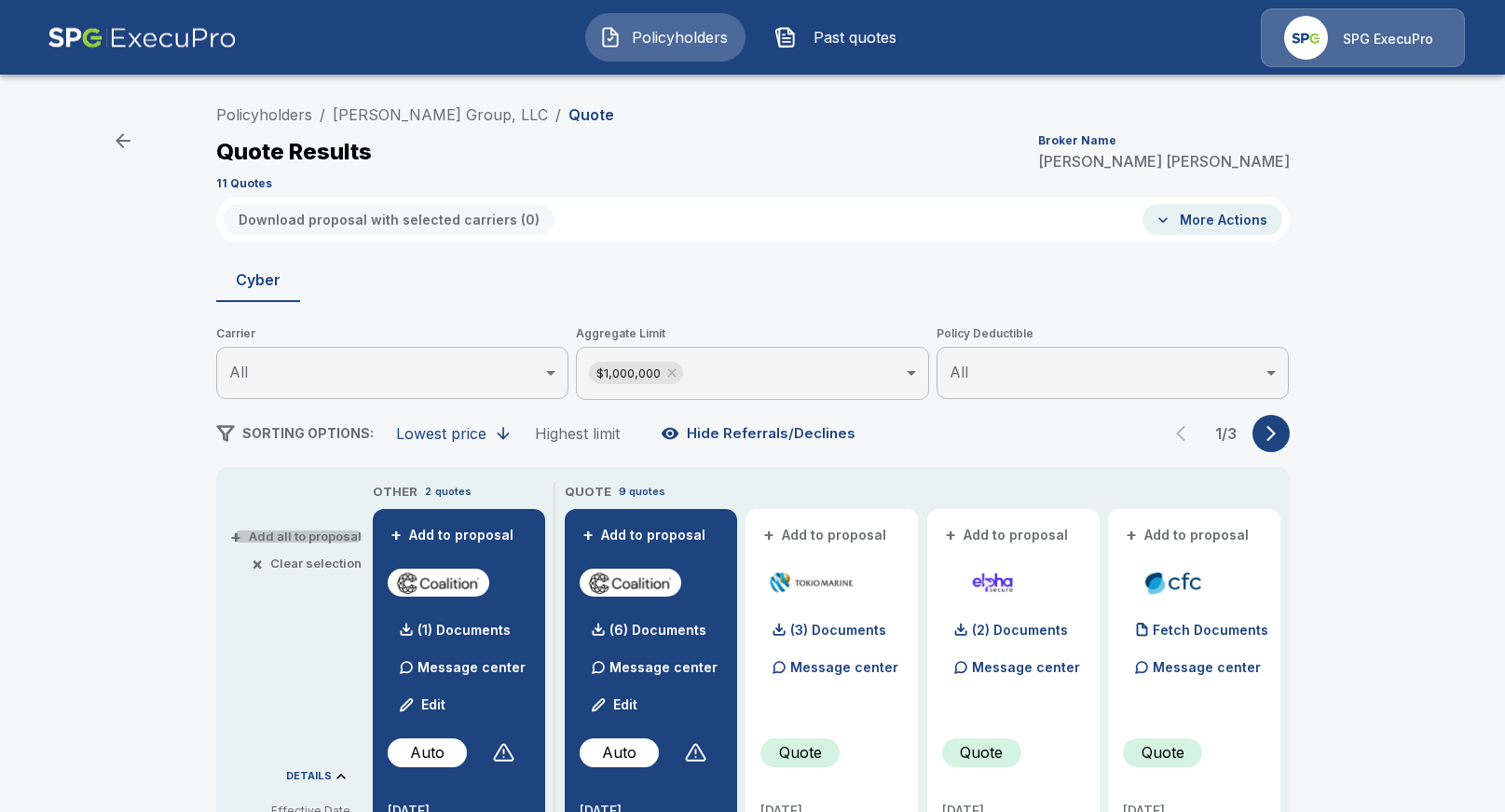
click at [327, 533] on button "+ Add all to proposal" at bounding box center [297, 536] width 128 height 12
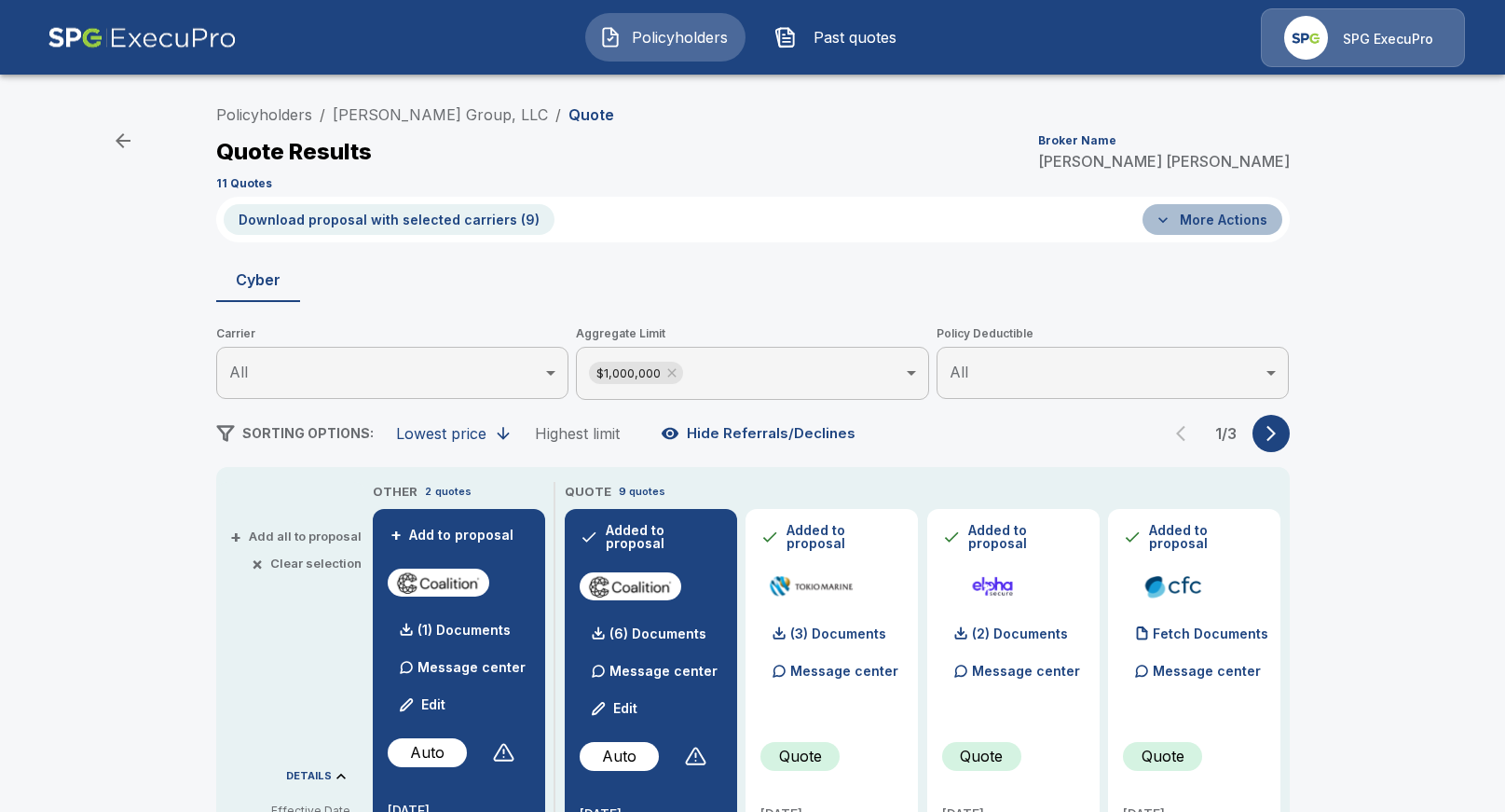
click at [1223, 213] on button "More Actions" at bounding box center [1212, 219] width 140 height 31
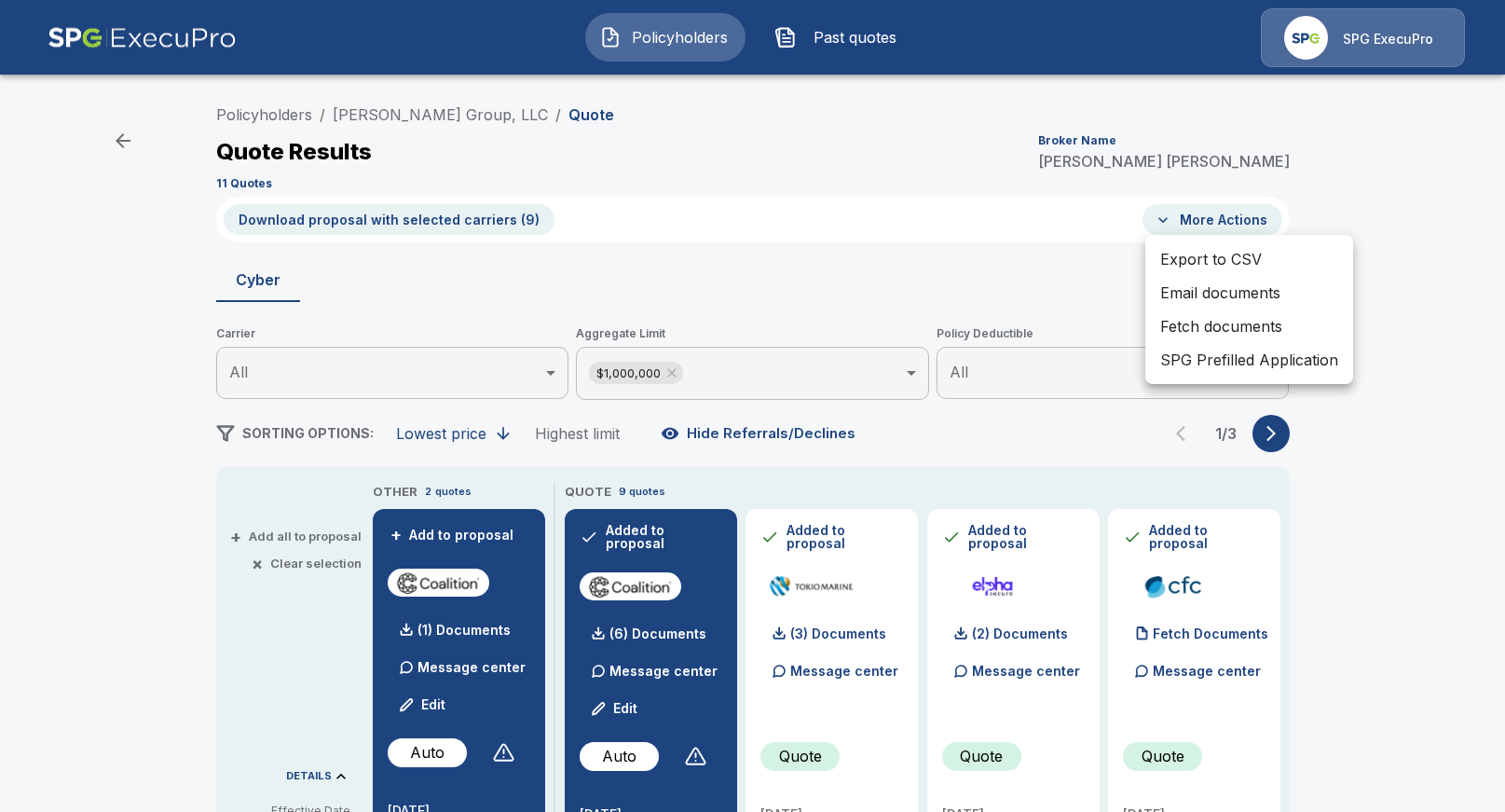
click at [952, 197] on div at bounding box center [752, 406] width 1505 height 812
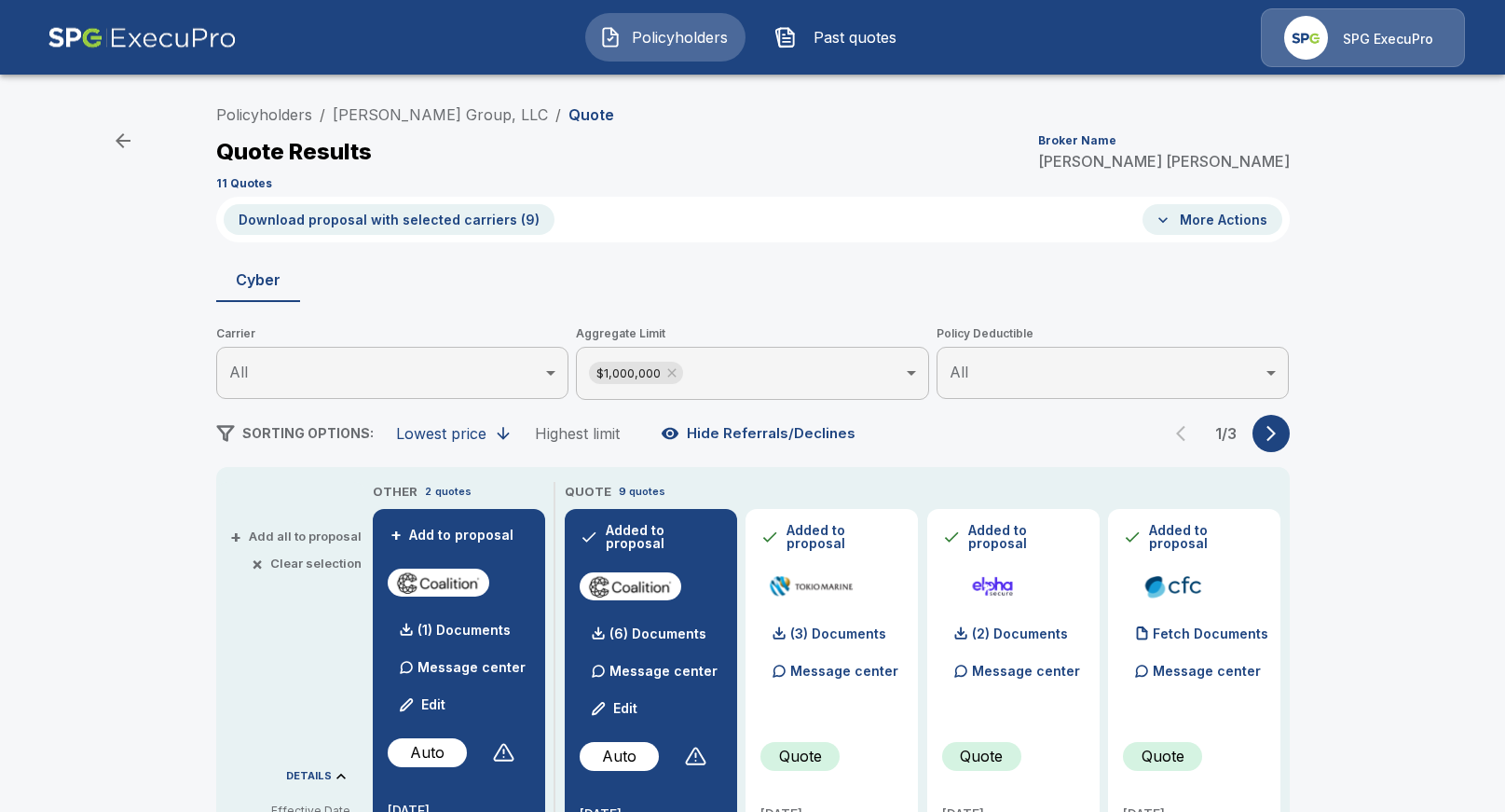
click at [486, 223] on button "Download proposal with selected carriers ( 9 )" at bounding box center [389, 219] width 331 height 31
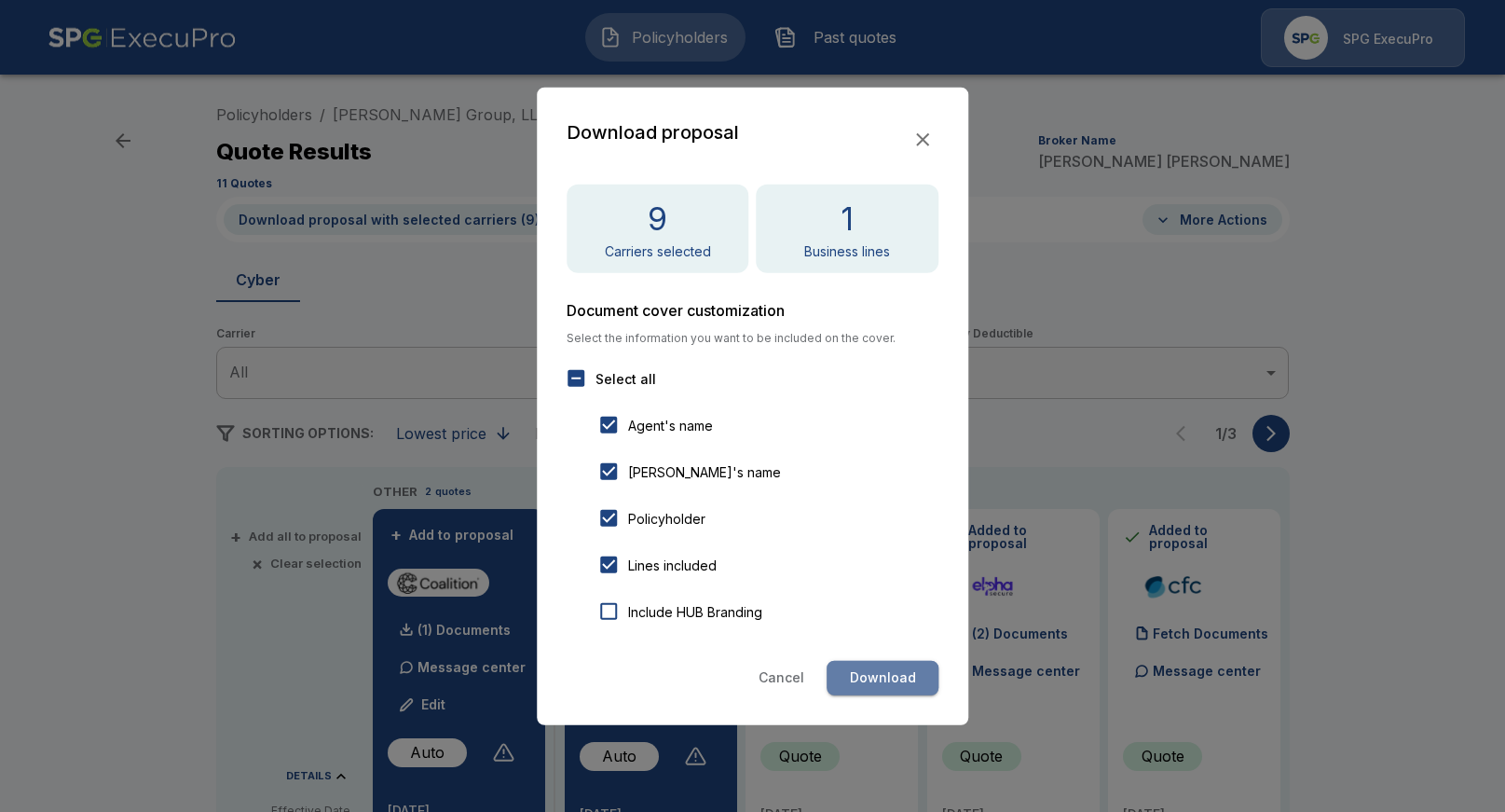
click at [907, 672] on button "Download" at bounding box center [883, 678] width 112 height 34
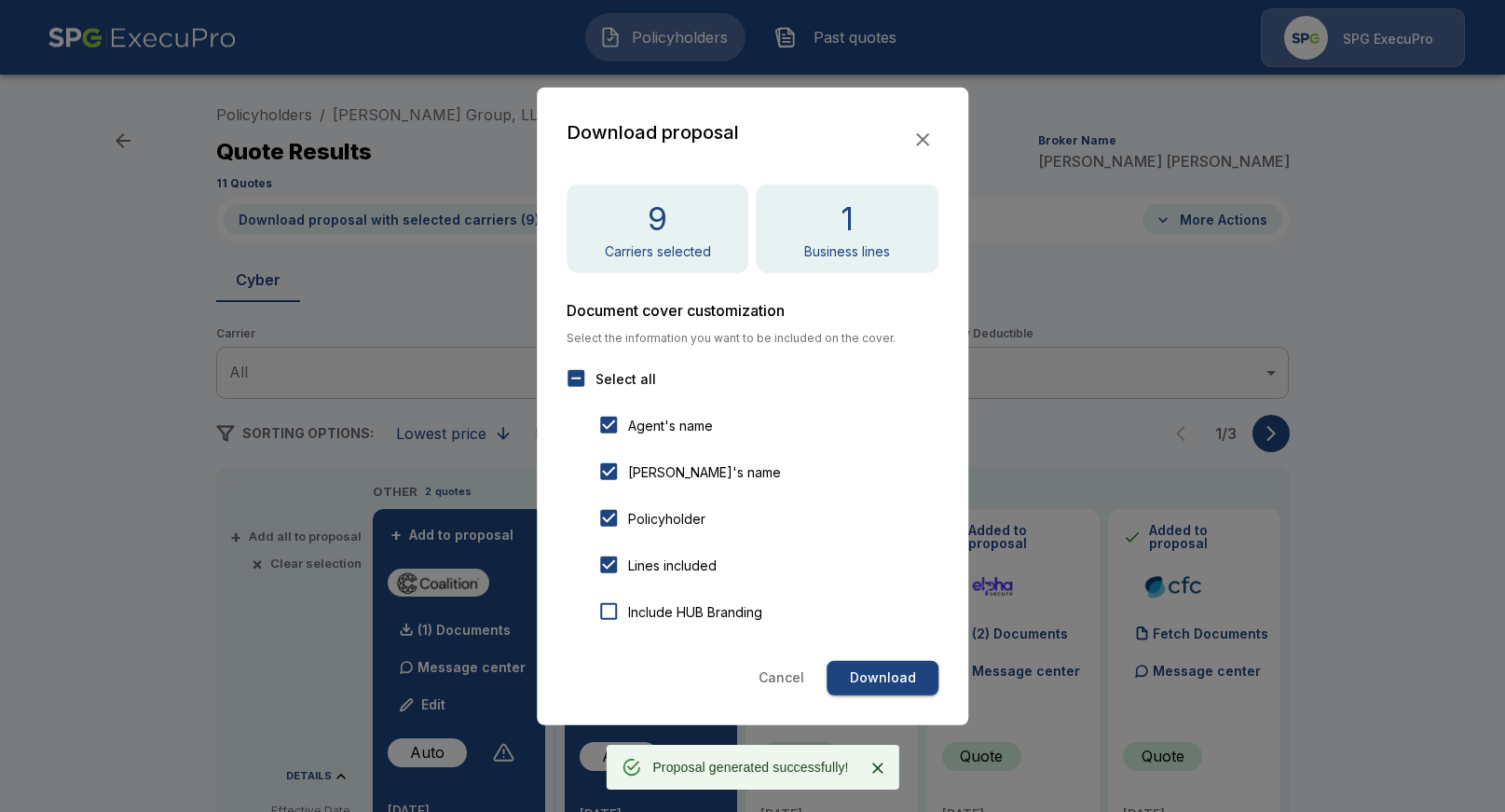
click at [102, 469] on div at bounding box center [752, 406] width 1505 height 812
